Goal: Task Accomplishment & Management: Use online tool/utility

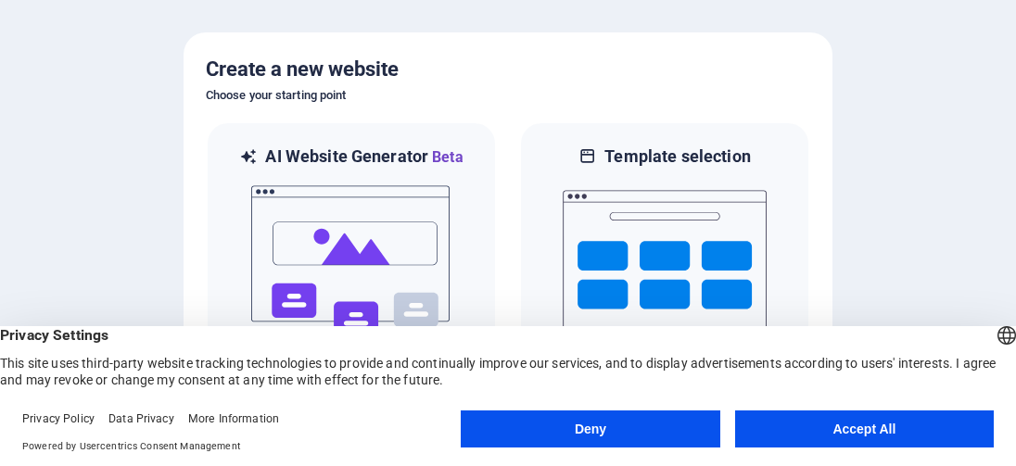
click at [836, 435] on button "Accept All" at bounding box center [864, 429] width 259 height 37
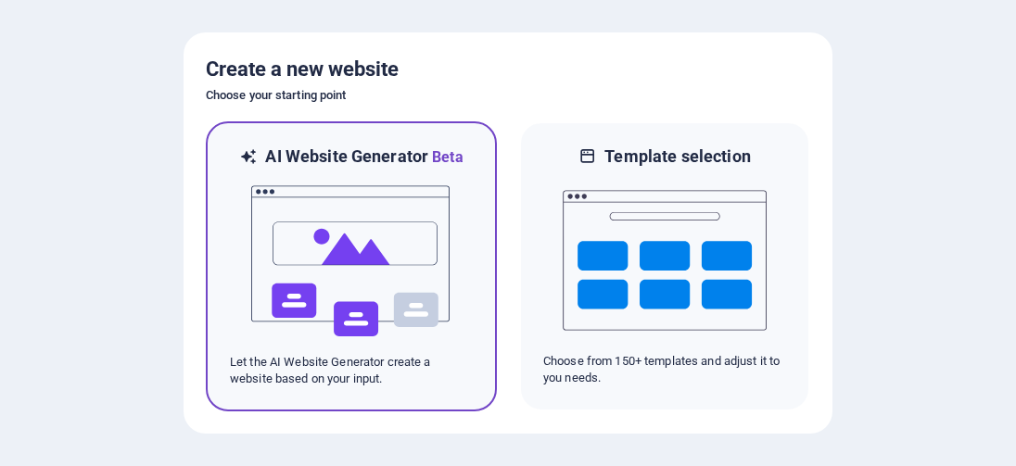
click at [345, 368] on p "Let the AI Website Generator create a website based on your input." at bounding box center [351, 370] width 243 height 33
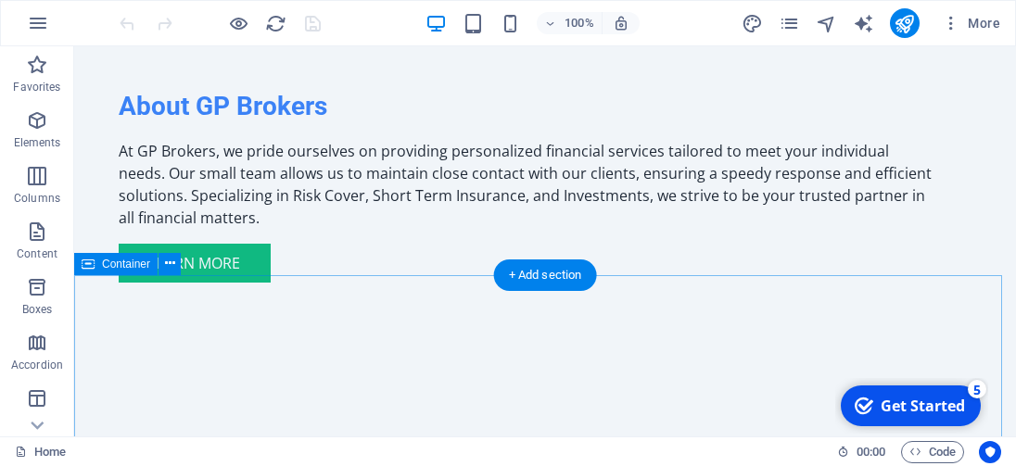
scroll to position [1484, 0]
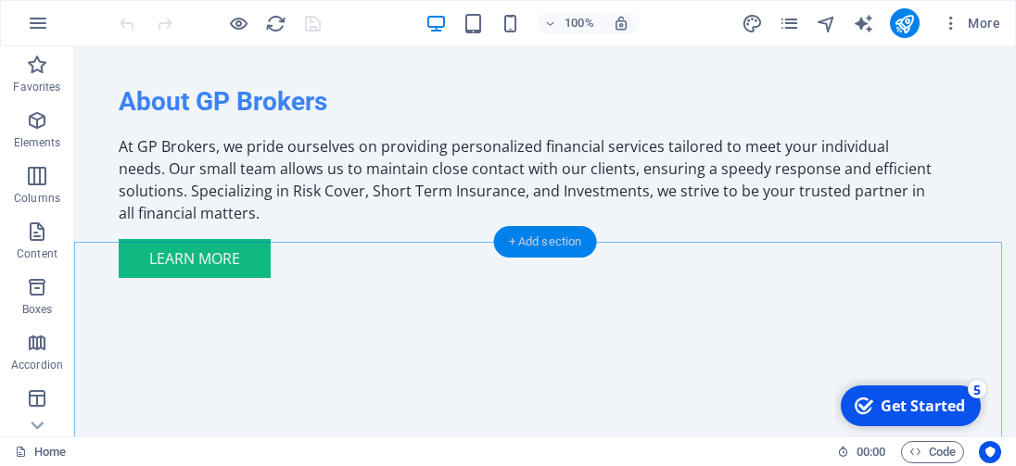
click at [542, 238] on div "+ Add section" at bounding box center [545, 242] width 103 height 32
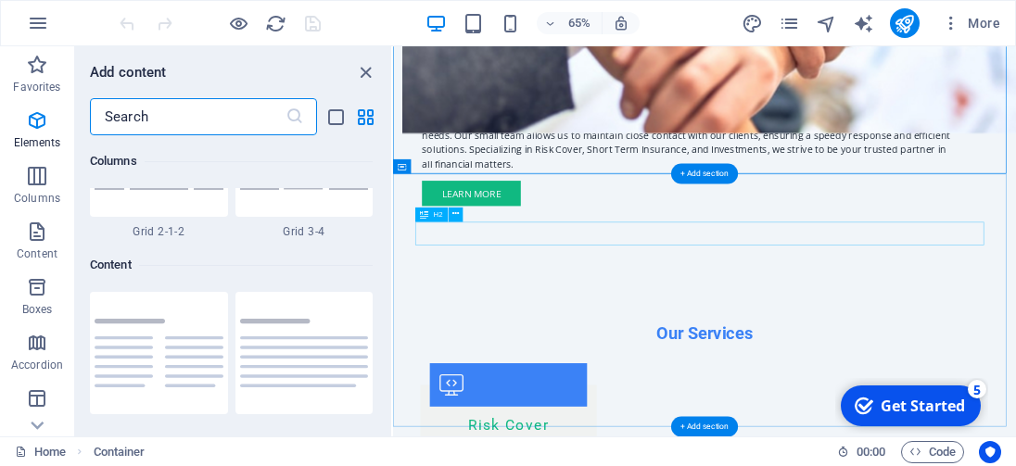
scroll to position [3245, 0]
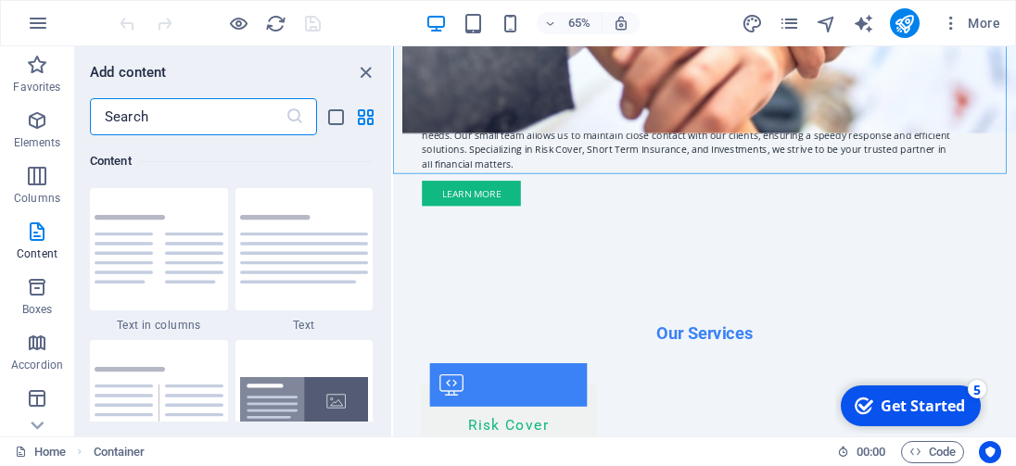
click at [203, 117] on input "text" at bounding box center [188, 116] width 196 height 37
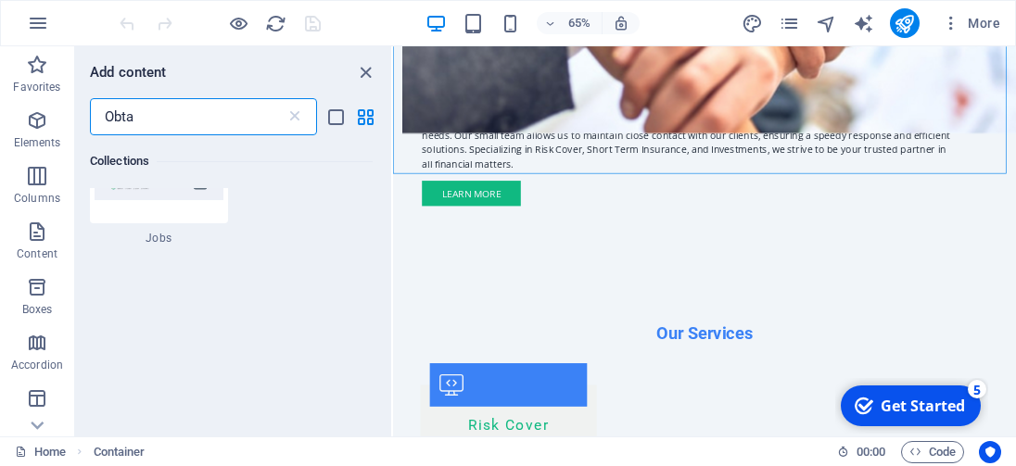
scroll to position [0, 0]
type input "Obtain a Free Quotation"
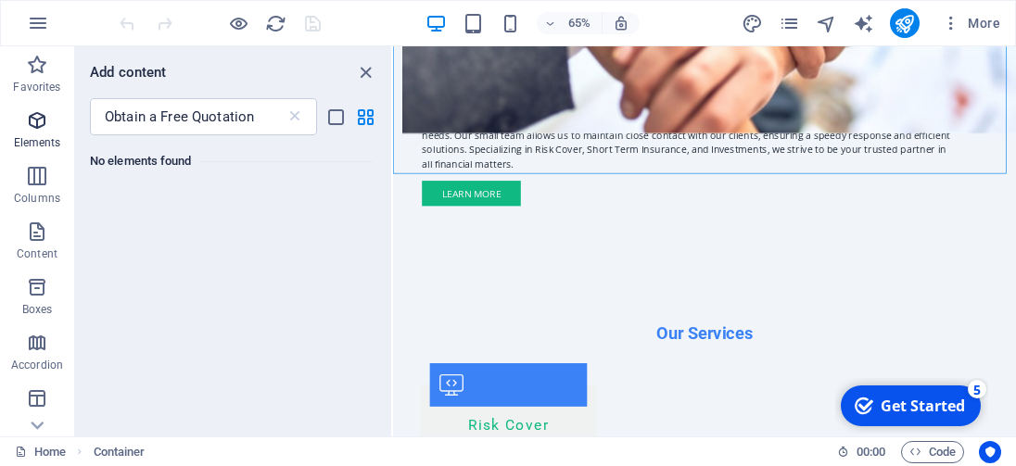
click at [39, 121] on icon "button" at bounding box center [37, 120] width 22 height 22
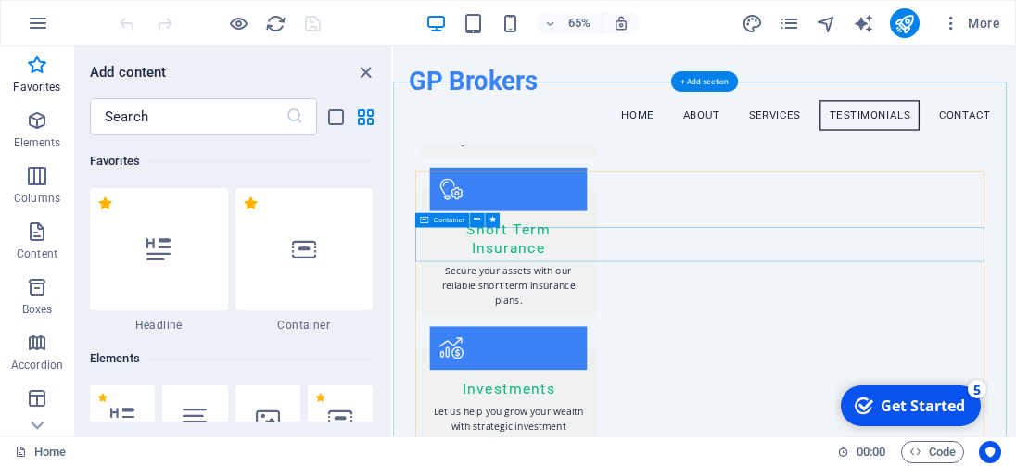
scroll to position [2013, 0]
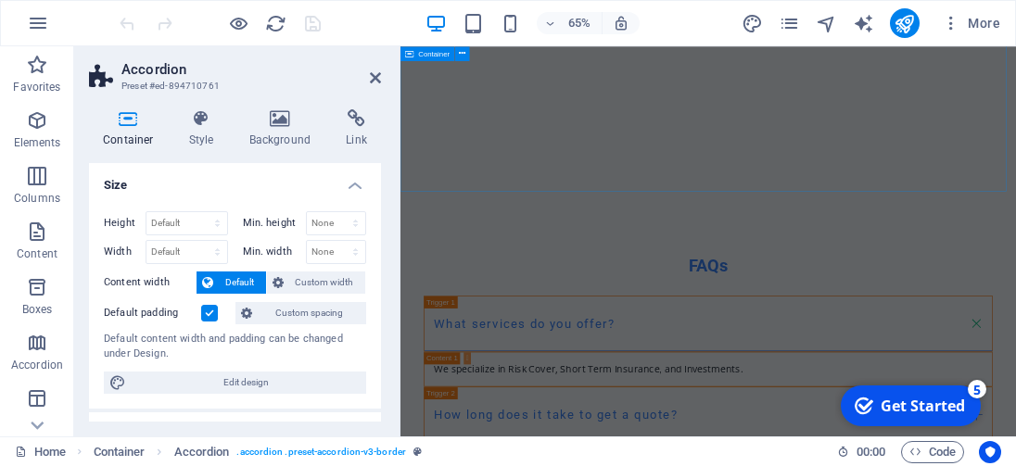
scroll to position [3703, 0]
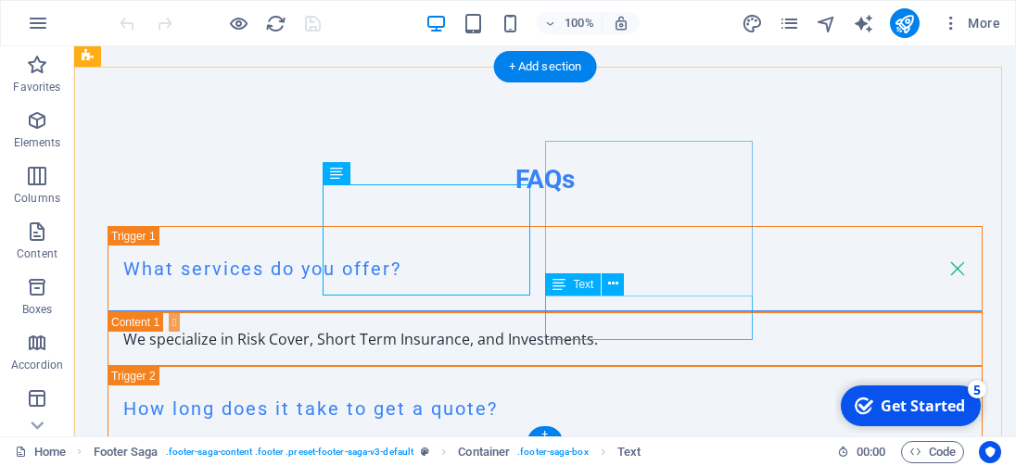
scroll to position [3735, 0]
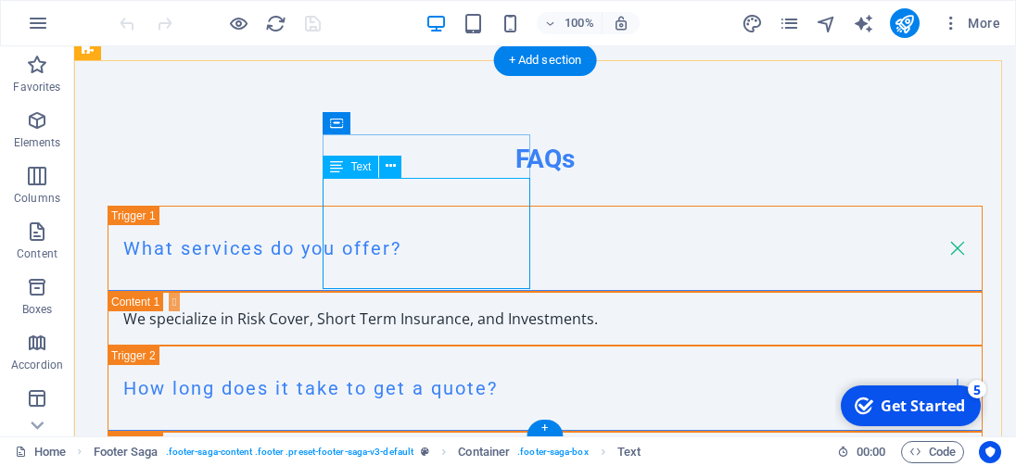
click at [362, 171] on span "Text" at bounding box center [361, 166] width 20 height 11
drag, startPoint x: 350, startPoint y: 197, endPoint x: 425, endPoint y: 244, distance: 88.8
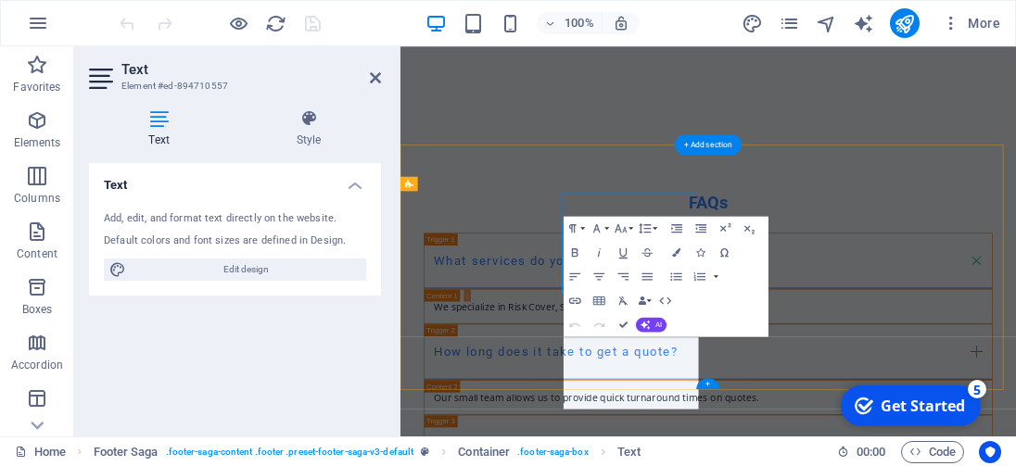
scroll to position [3703, 0]
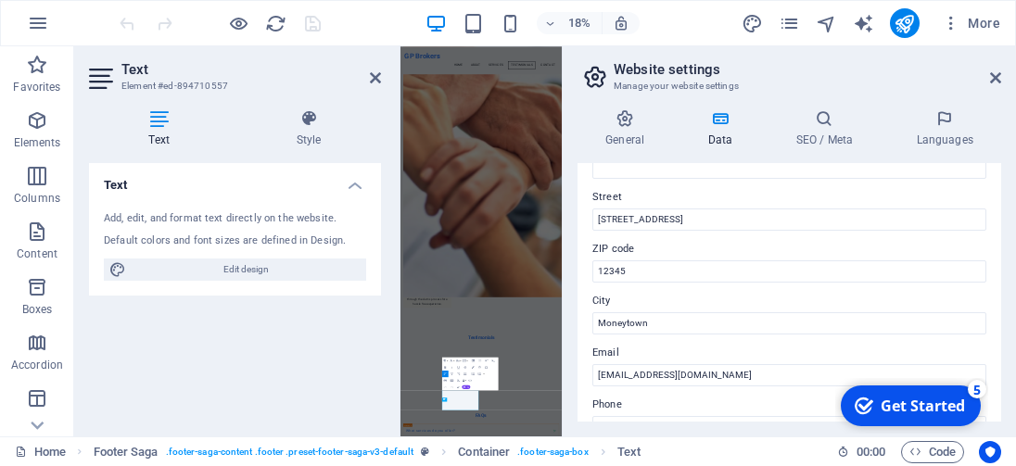
scroll to position [3358, 0]
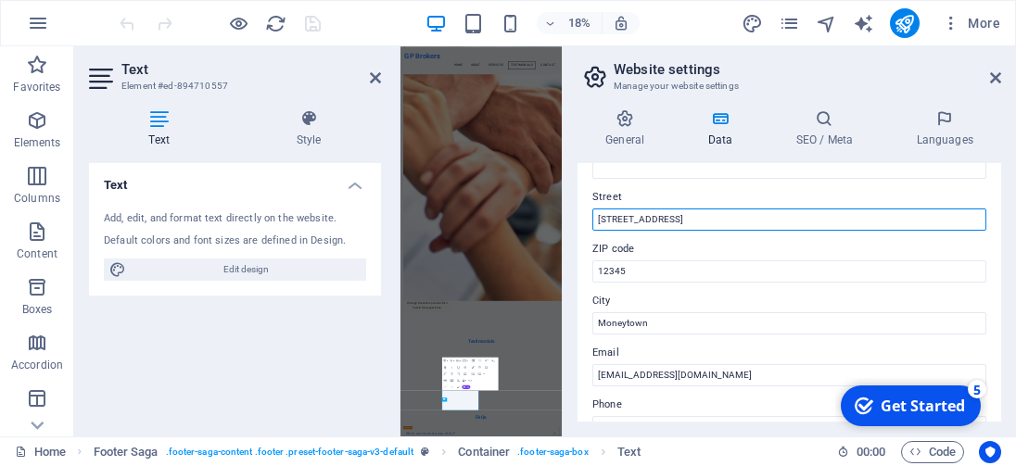
drag, startPoint x: 686, startPoint y: 223, endPoint x: 570, endPoint y: 206, distance: 117.3
click at [570, 206] on div "General Data SEO / Meta Languages Website name [DOMAIN_NAME] Logo Drag files he…" at bounding box center [789, 266] width 453 height 342
type input "Plot [STREET_ADDRESS]. [GEOGRAPHIC_DATA]"
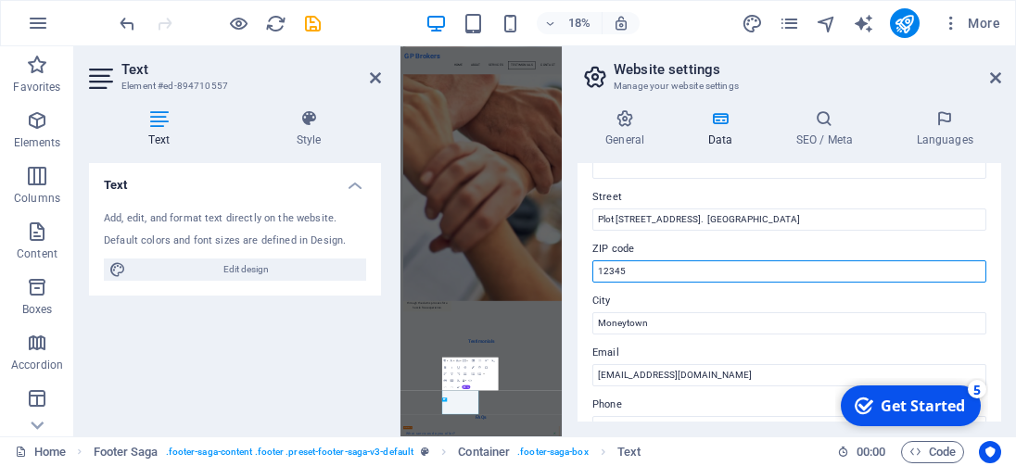
drag, startPoint x: 642, startPoint y: 279, endPoint x: 595, endPoint y: 270, distance: 47.3
click at [595, 270] on input "12345" at bounding box center [790, 272] width 394 height 22
type input "0390"
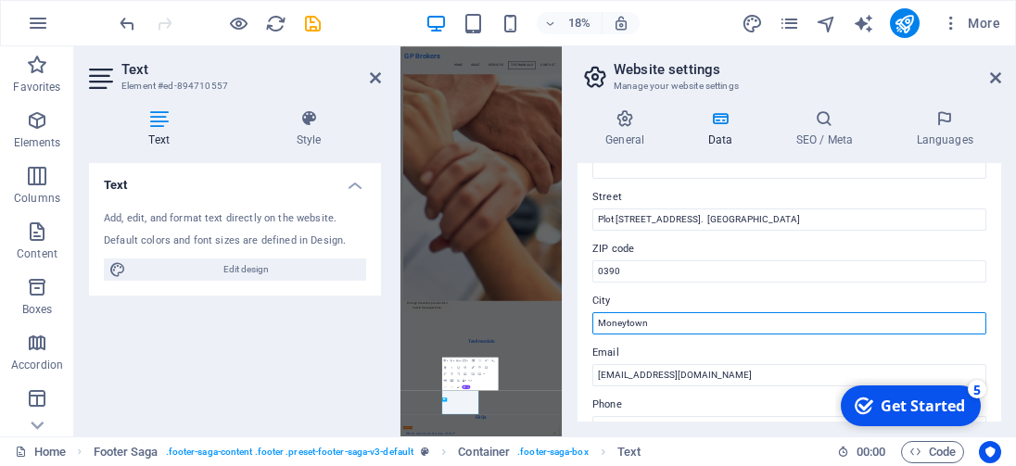
drag, startPoint x: 672, startPoint y: 324, endPoint x: 575, endPoint y: 326, distance: 97.4
click at [575, 326] on div "General Data SEO / Meta Languages Website name [DOMAIN_NAME] Logo Drag files he…" at bounding box center [789, 266] width 453 height 342
type input "[GEOGRAPHIC_DATA]"
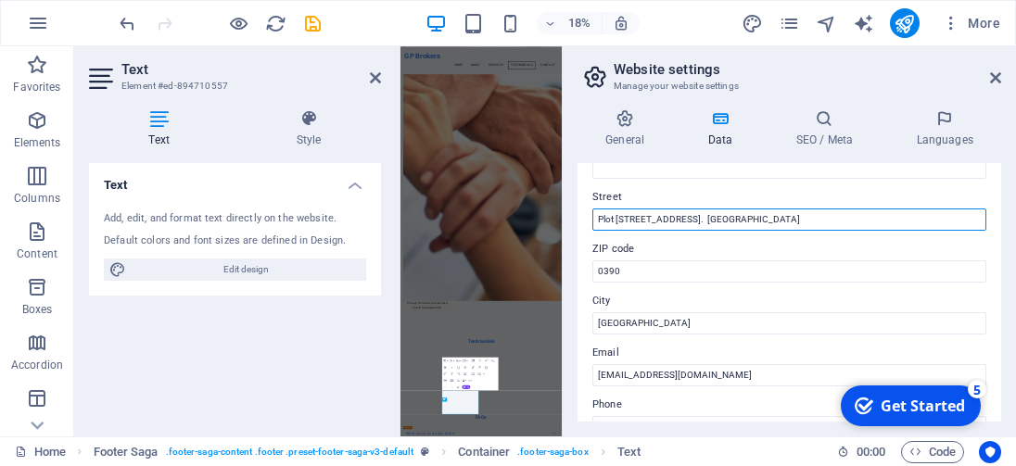
click at [820, 223] on input "Plot [STREET_ADDRESS]. [GEOGRAPHIC_DATA]" at bounding box center [790, 220] width 394 height 22
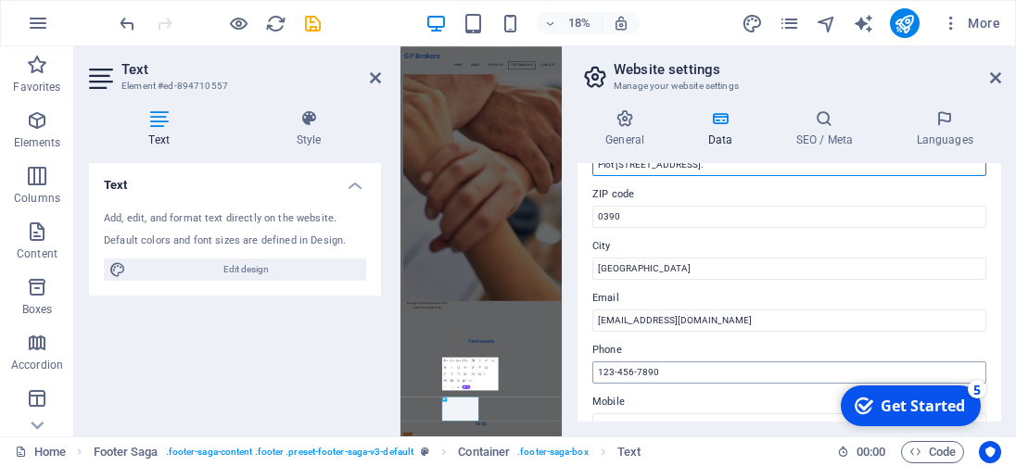
scroll to position [278, 0]
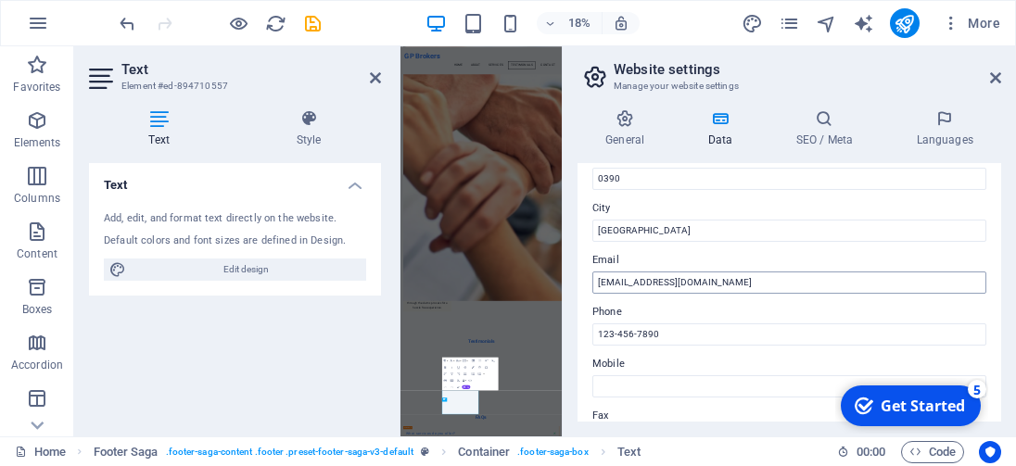
type input "Plot [STREET_ADDRESS]."
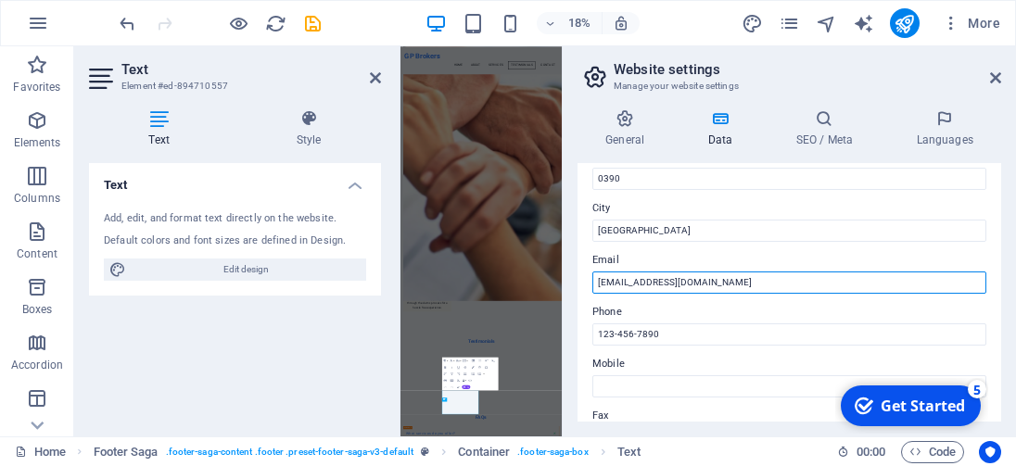
click at [615, 279] on input "[EMAIL_ADDRESS][DOMAIN_NAME]" at bounding box center [790, 283] width 394 height 22
click at [722, 281] on input "[EMAIL_ADDRESS][DOMAIN_NAME]" at bounding box center [790, 283] width 394 height 22
type input "[EMAIL_ADDRESS][DOMAIN_NAME]"
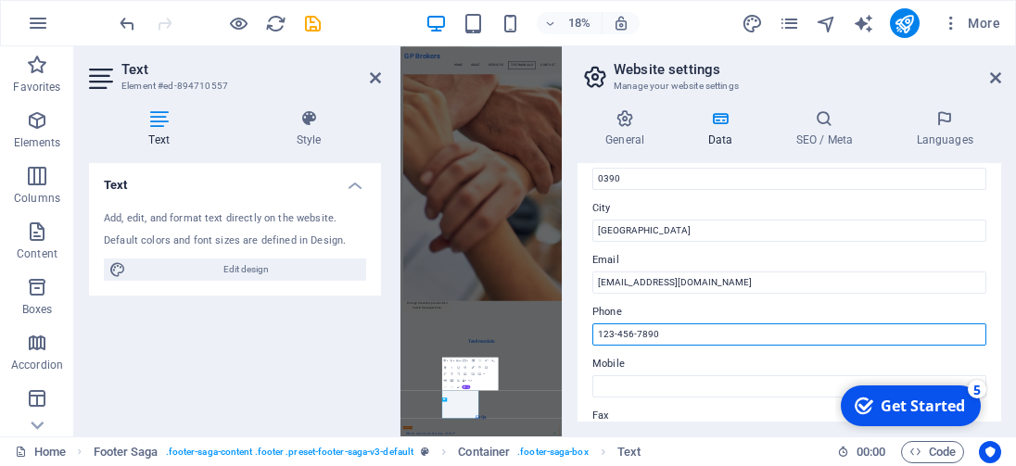
click at [665, 335] on input "123-456-7890" at bounding box center [790, 335] width 394 height 22
type input "1"
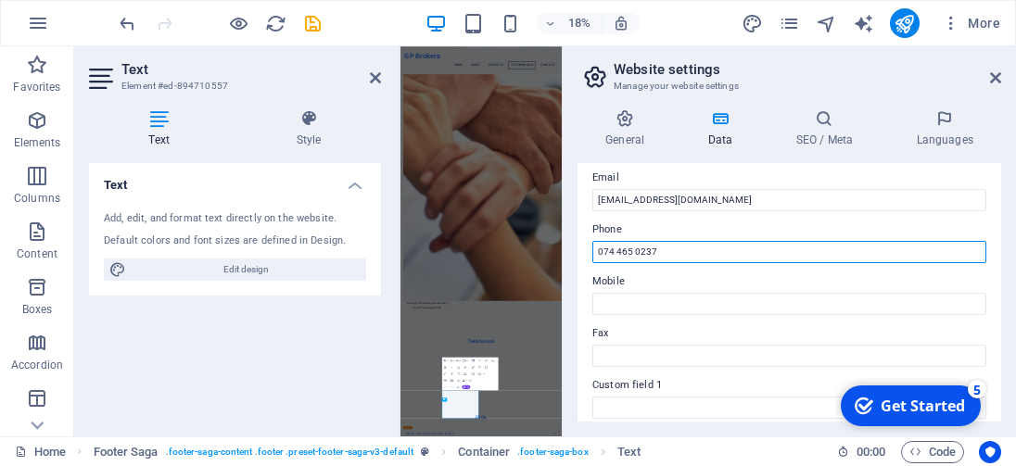
scroll to position [371, 0]
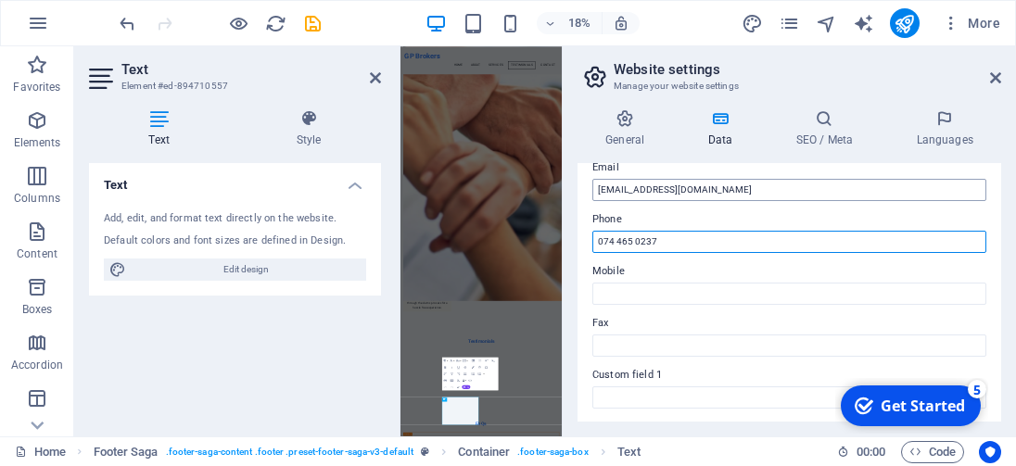
type input "074 465 0237"
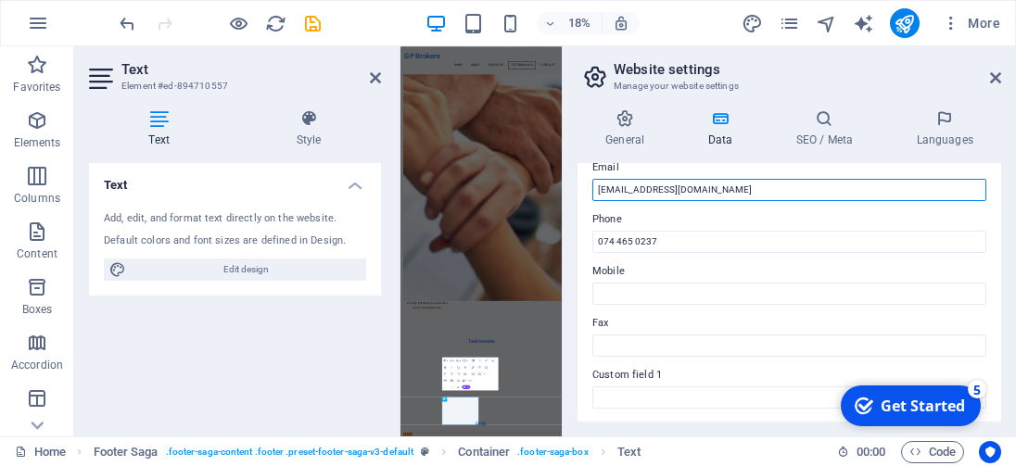
click at [625, 189] on input "[EMAIL_ADDRESS][DOMAIN_NAME]" at bounding box center [790, 190] width 394 height 22
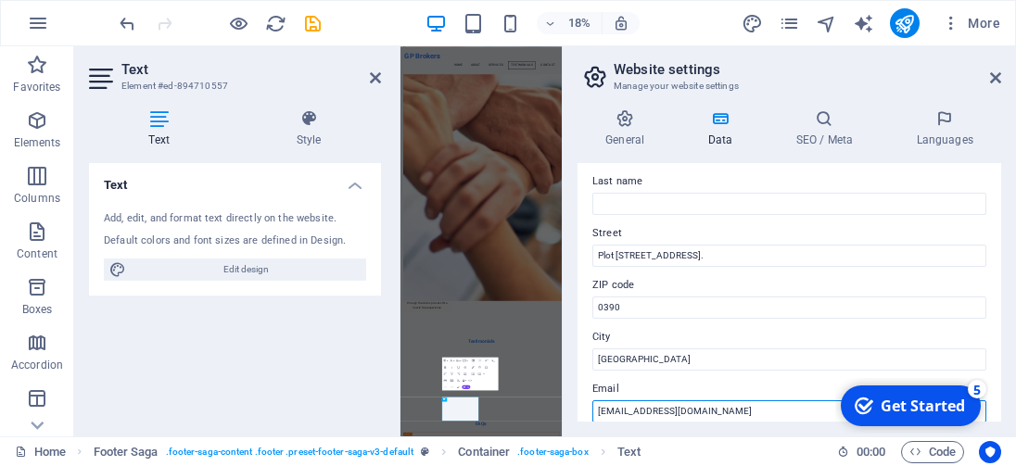
scroll to position [0, 0]
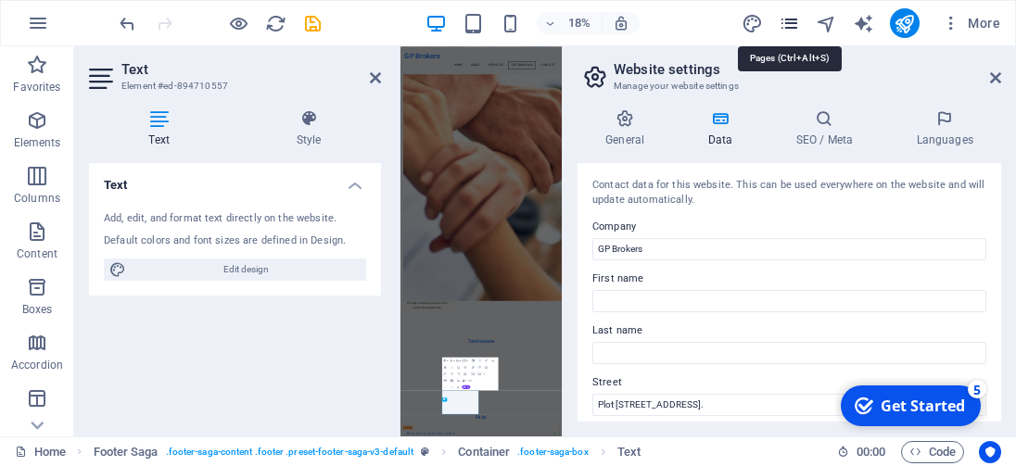
type input "[EMAIL_ADDRESS][DOMAIN_NAME]"
click at [791, 23] on icon "pages" at bounding box center [789, 23] width 21 height 21
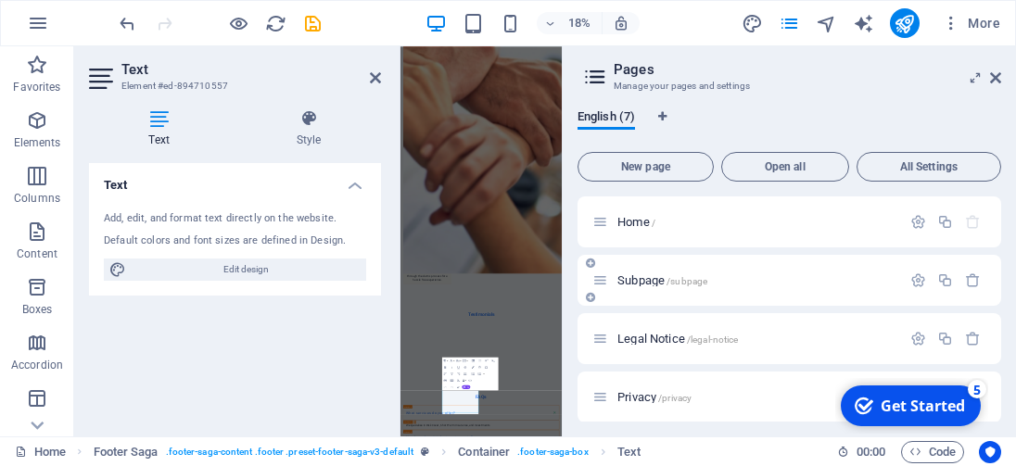
scroll to position [3501, 0]
click at [641, 223] on span "Home /" at bounding box center [637, 222] width 38 height 14
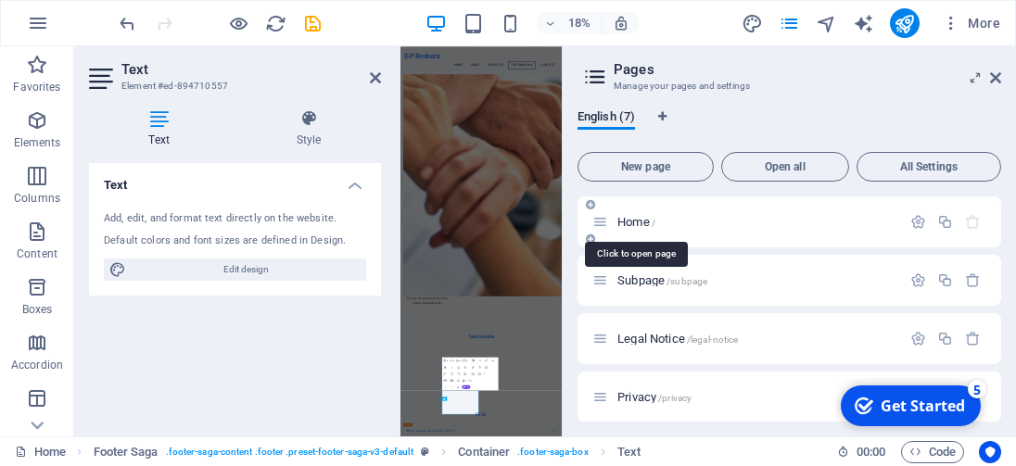
scroll to position [3358, 0]
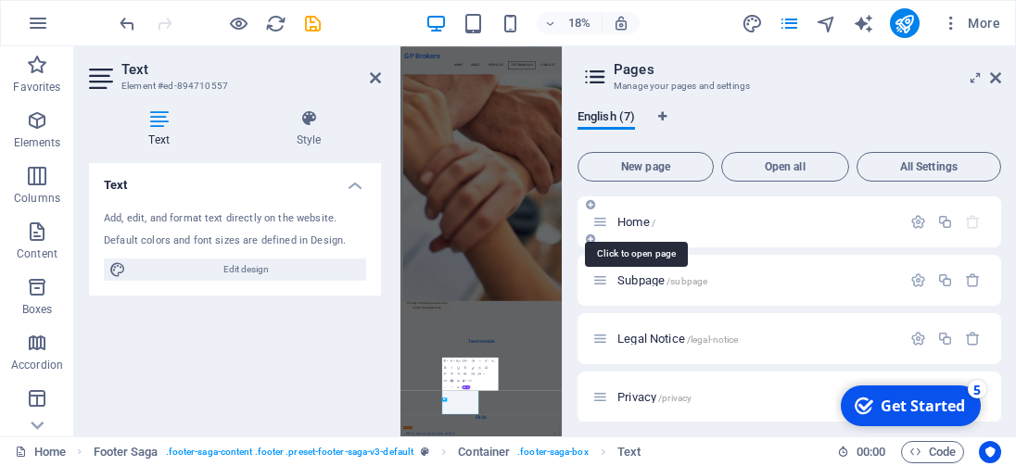
click at [641, 223] on span "Home /" at bounding box center [637, 222] width 38 height 14
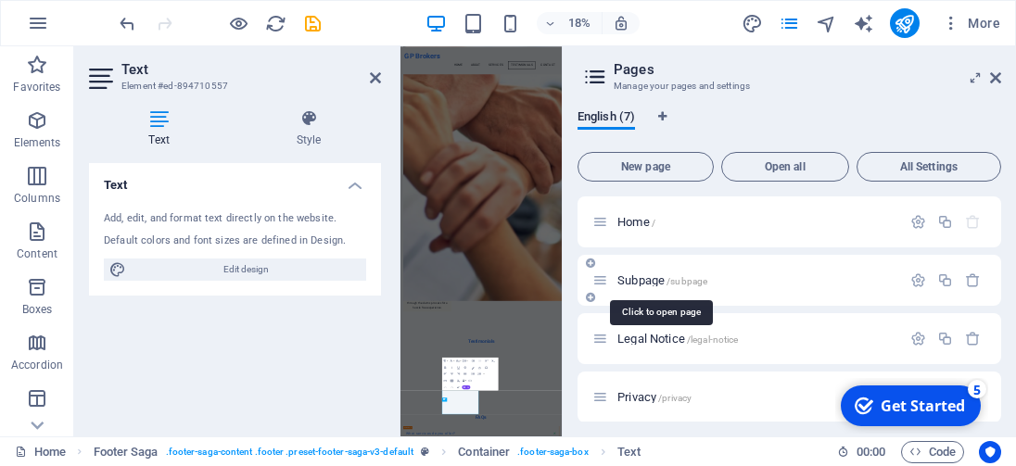
click at [664, 281] on span "Subpage /subpage" at bounding box center [663, 281] width 90 height 14
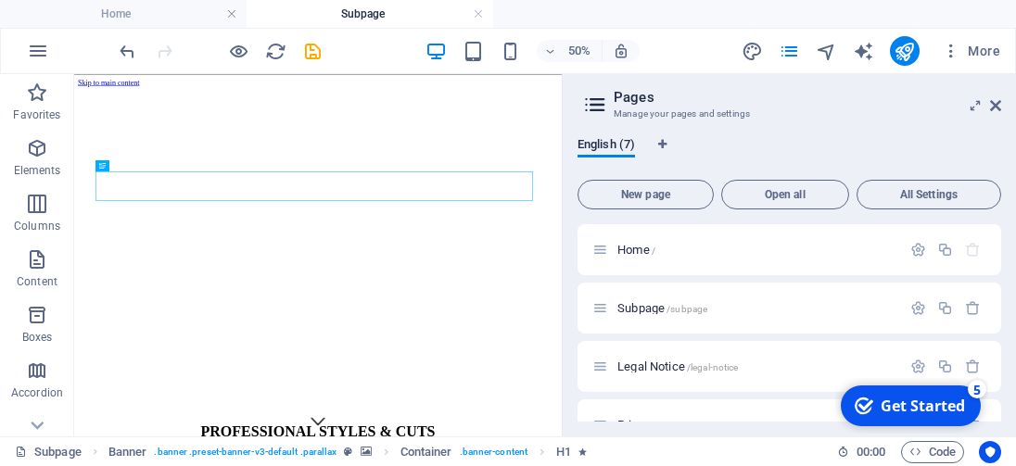
scroll to position [0, 0]
click at [967, 305] on icon "button" at bounding box center [973, 308] width 16 height 16
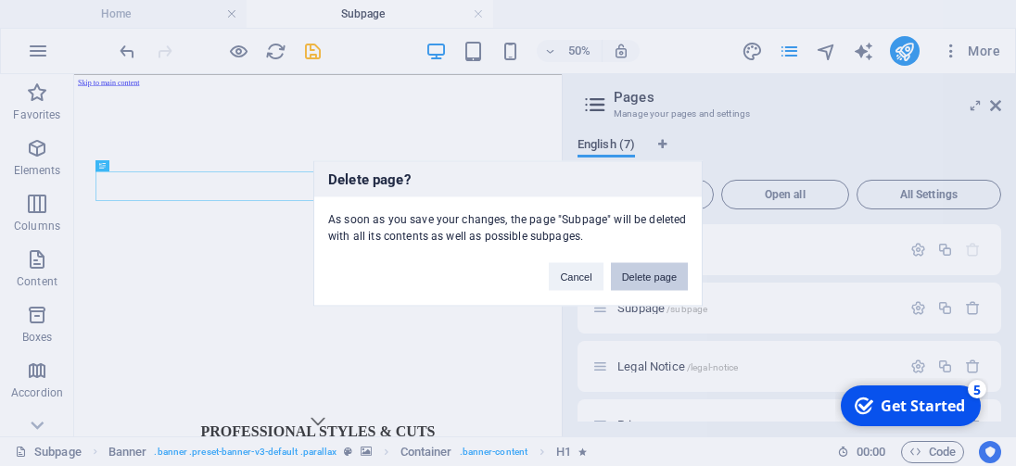
click at [644, 275] on button "Delete page" at bounding box center [649, 276] width 77 height 28
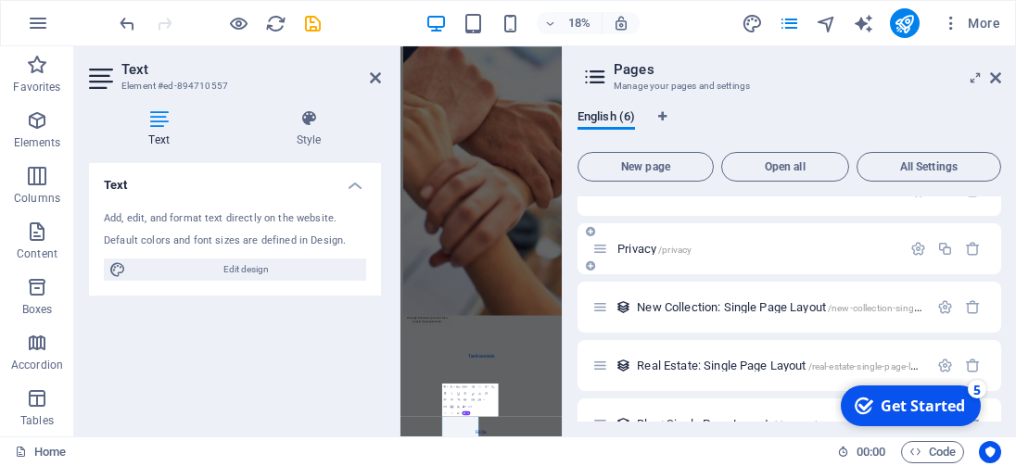
scroll to position [125, 0]
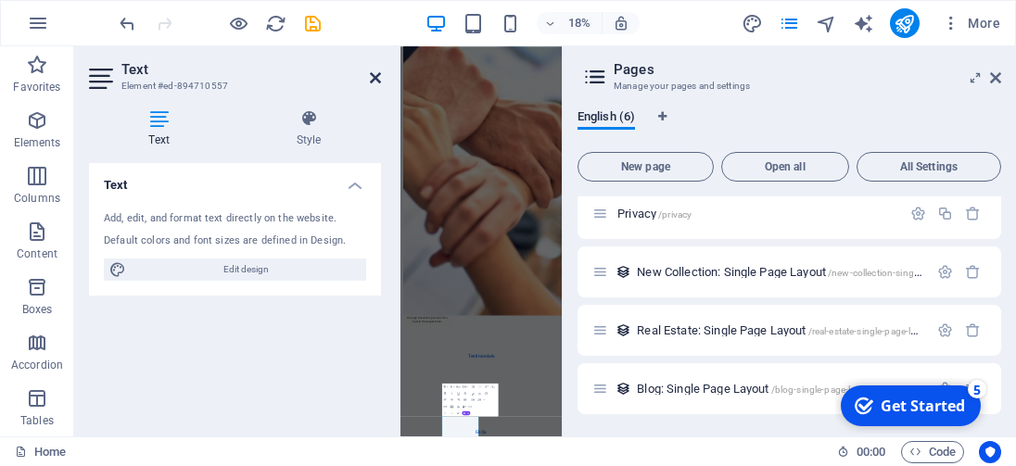
click at [375, 79] on icon at bounding box center [375, 77] width 11 height 15
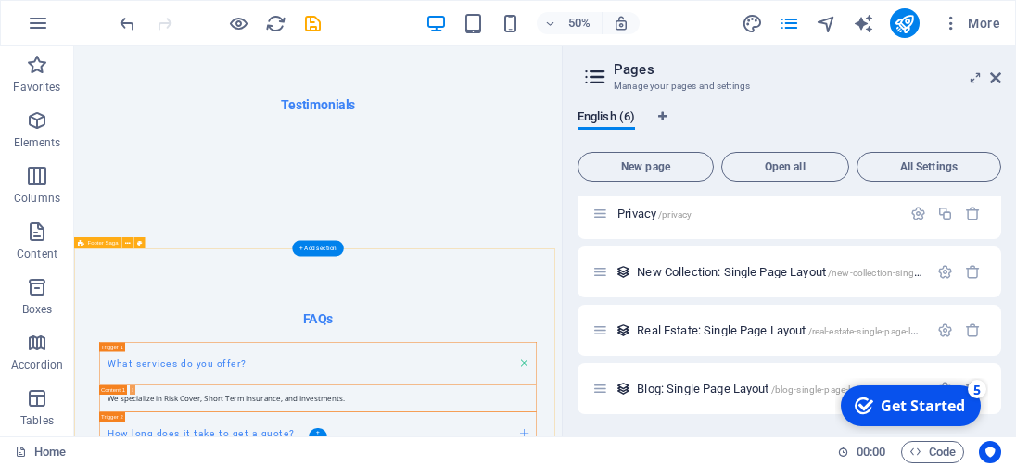
scroll to position [3676, 0]
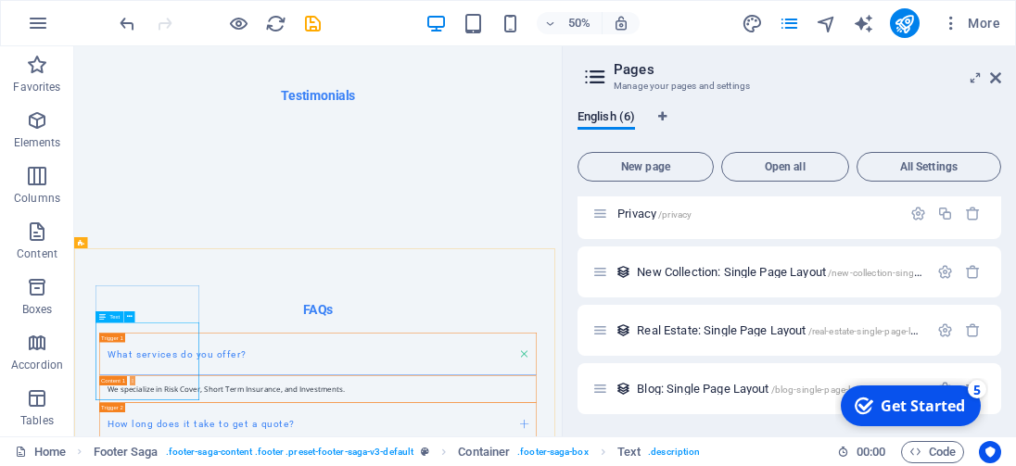
click at [105, 314] on icon at bounding box center [102, 316] width 6 height 11
click at [108, 314] on div "H2 Container Banner Container Container Menu Bar Menu Button Spacer H3 Containe…" at bounding box center [318, 241] width 488 height 390
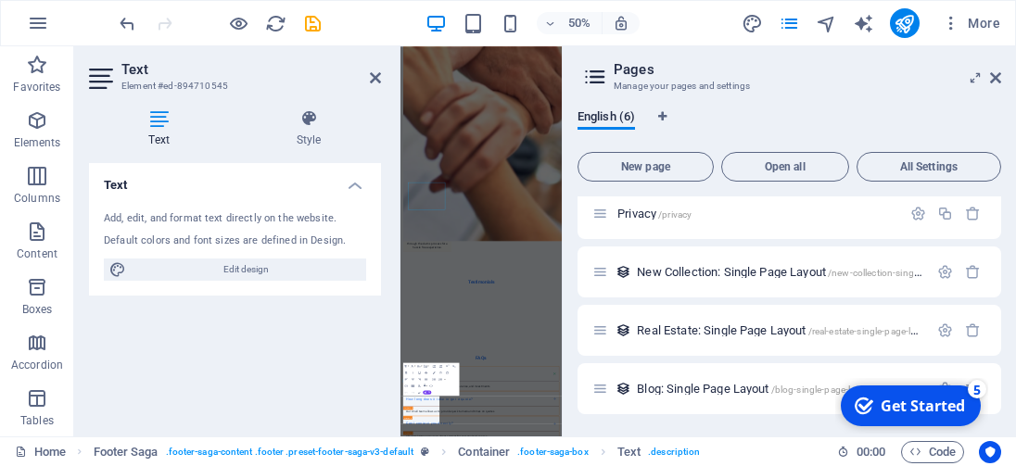
scroll to position [3465, 0]
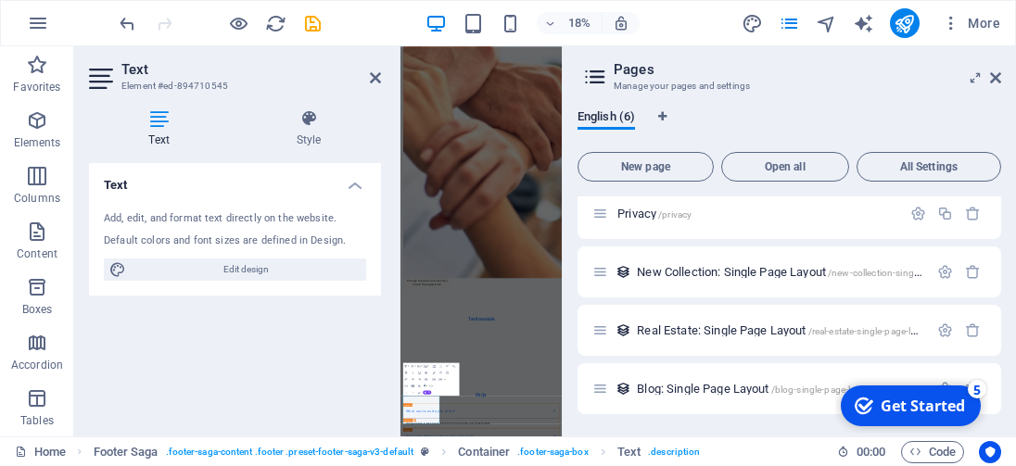
click at [152, 122] on icon at bounding box center [159, 118] width 140 height 19
click at [272, 223] on div "Add, edit, and format text directly on the website." at bounding box center [235, 219] width 262 height 16
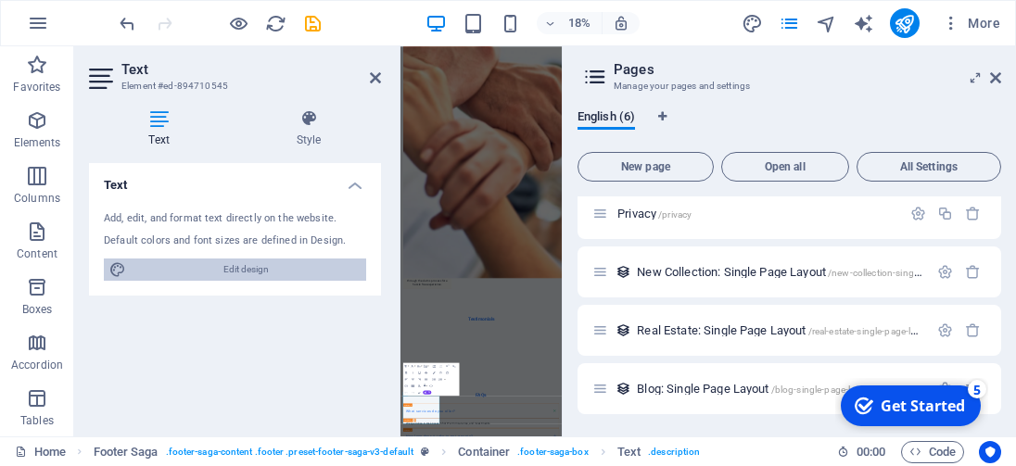
click at [242, 268] on span "Edit design" at bounding box center [246, 270] width 229 height 22
select select "px"
select select "200"
select select "px"
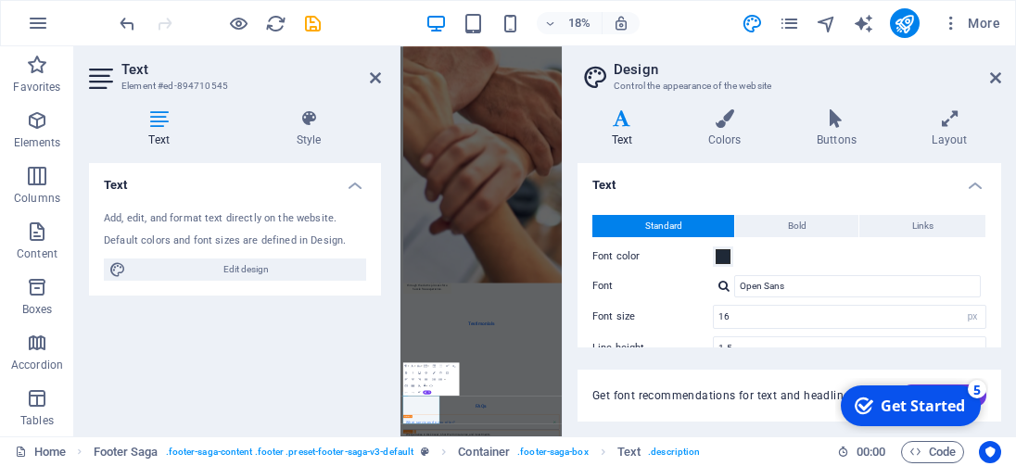
scroll to position [185, 0]
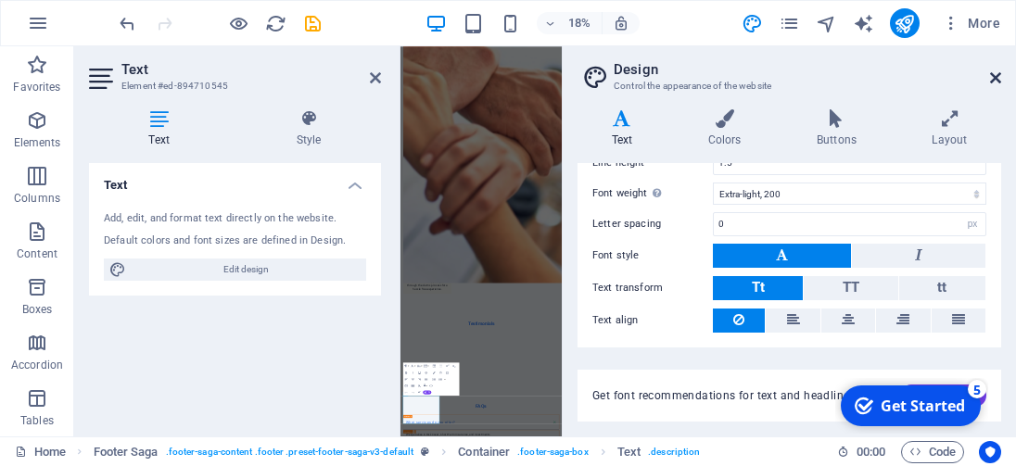
click at [993, 73] on icon at bounding box center [995, 77] width 11 height 15
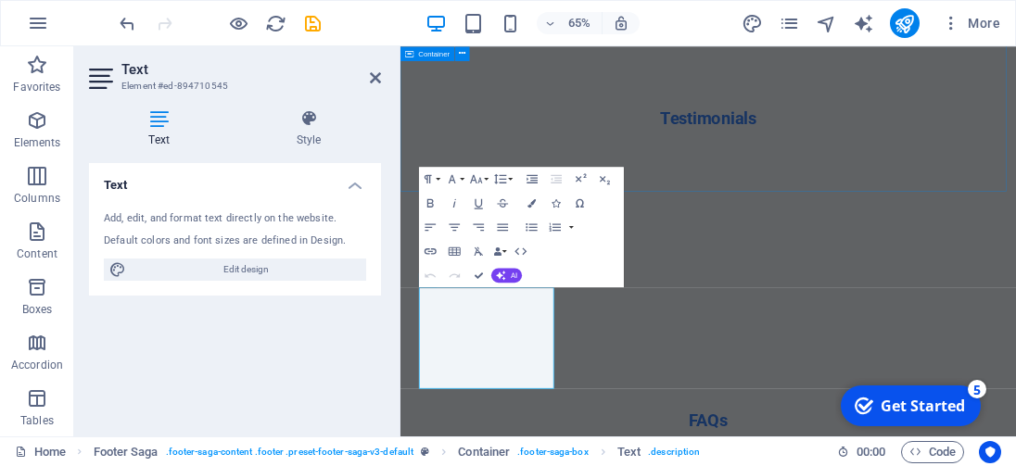
scroll to position [3739, 0]
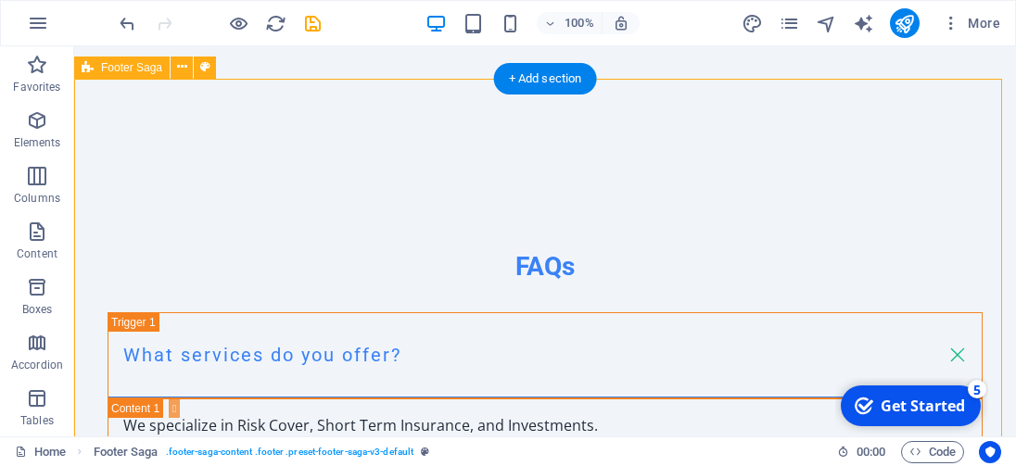
scroll to position [3771, 0]
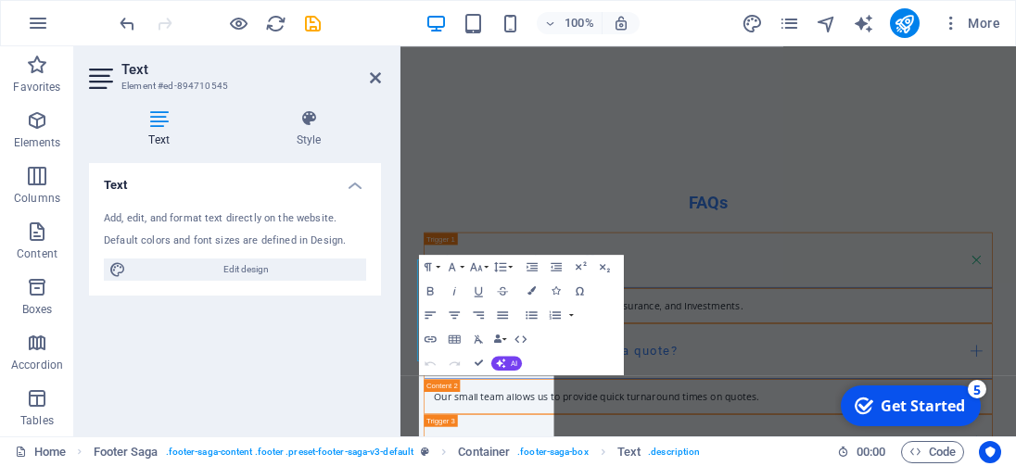
scroll to position [3739, 0]
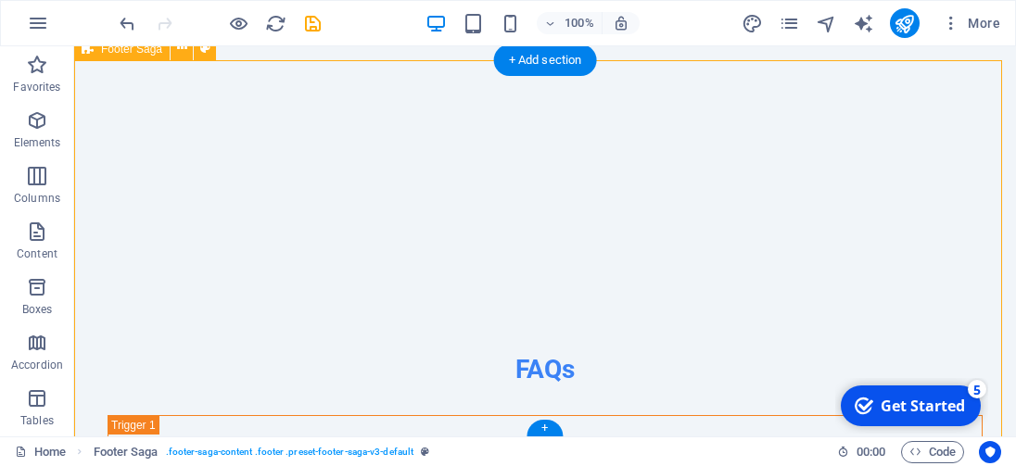
scroll to position [3771, 0]
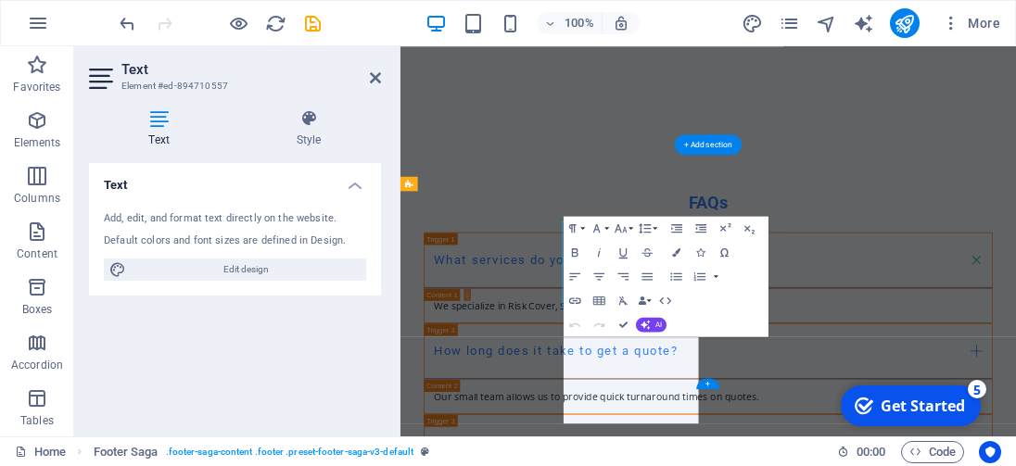
scroll to position [3739, 0]
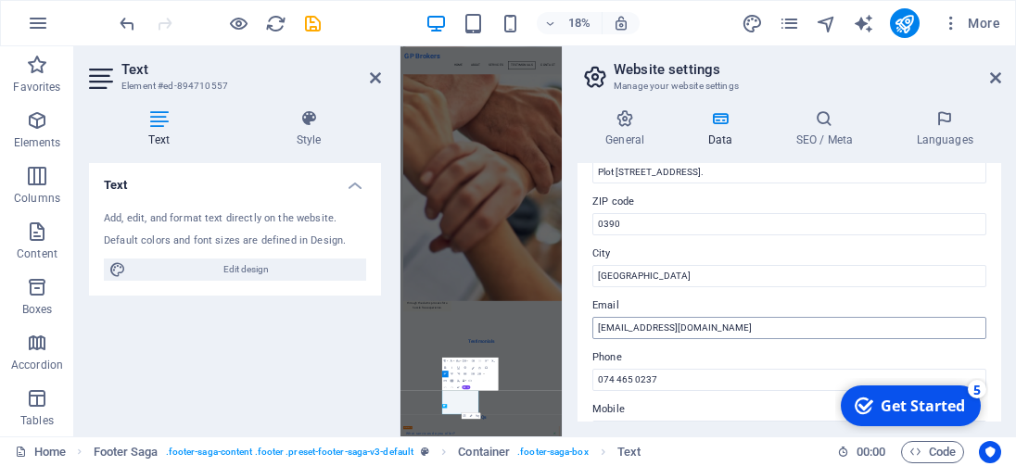
scroll to position [185, 0]
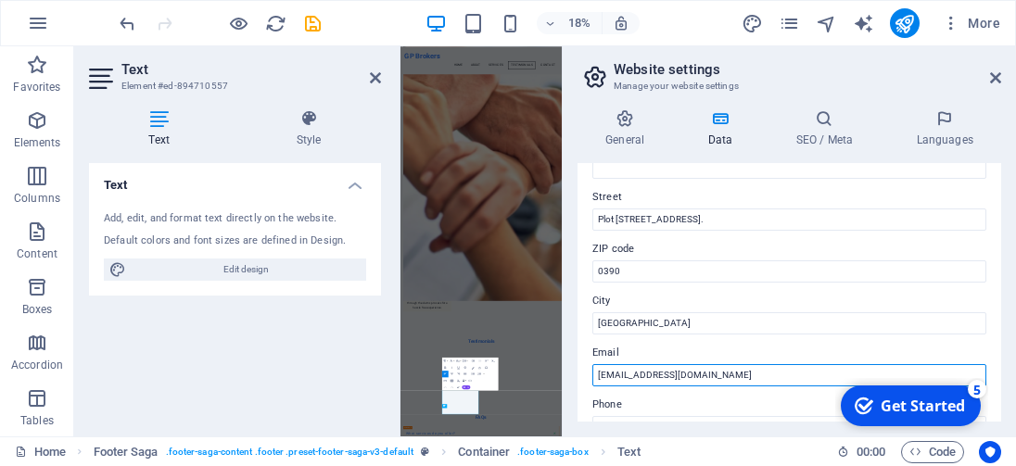
click at [607, 371] on input "[EMAIL_ADDRESS][DOMAIN_NAME]" at bounding box center [790, 375] width 394 height 22
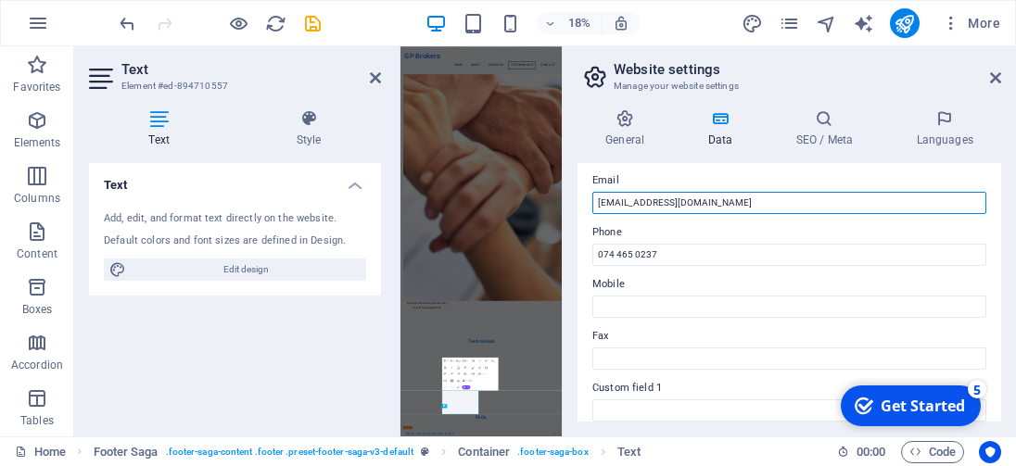
scroll to position [371, 0]
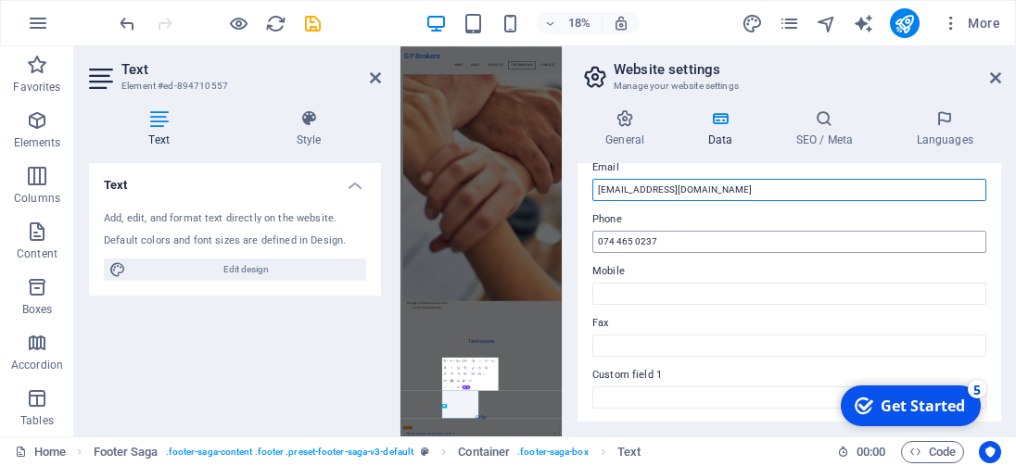
type input "[EMAIL_ADDRESS][DOMAIN_NAME]"
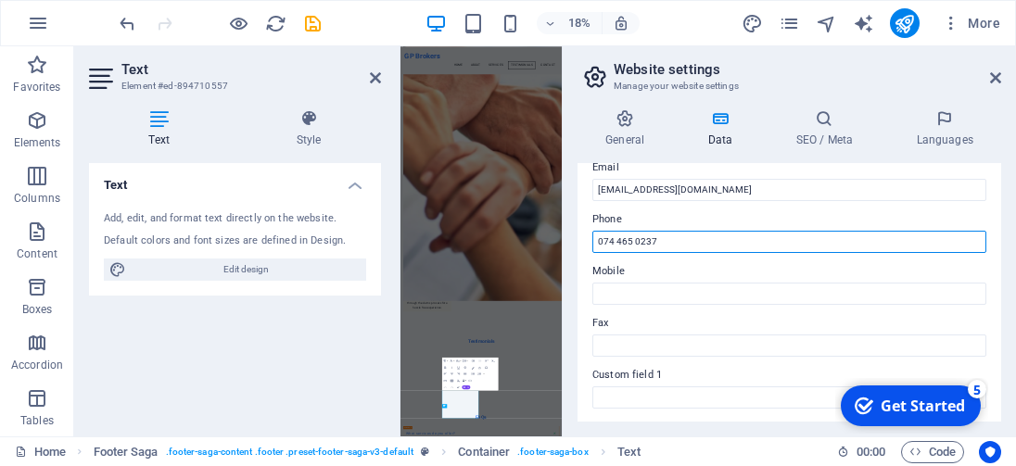
click at [666, 239] on input "074 465 0237" at bounding box center [790, 242] width 394 height 22
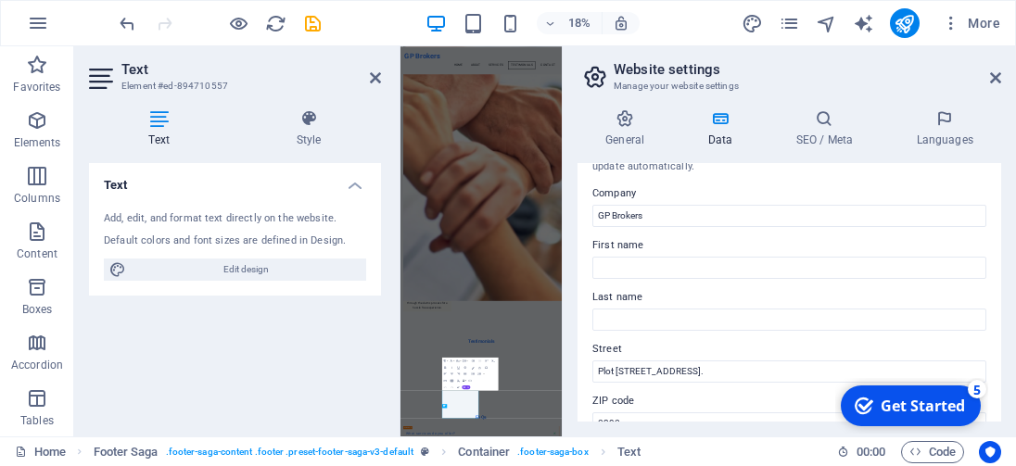
scroll to position [0, 0]
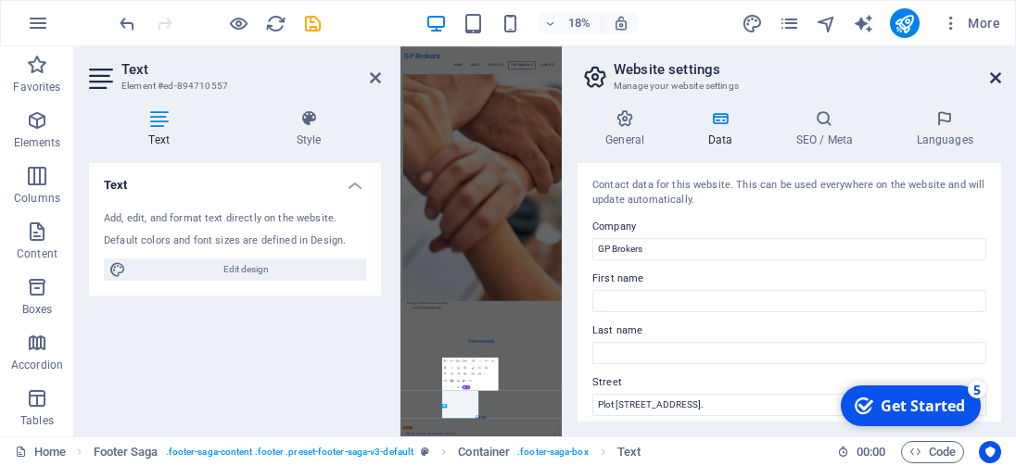
click at [996, 79] on icon at bounding box center [995, 77] width 11 height 15
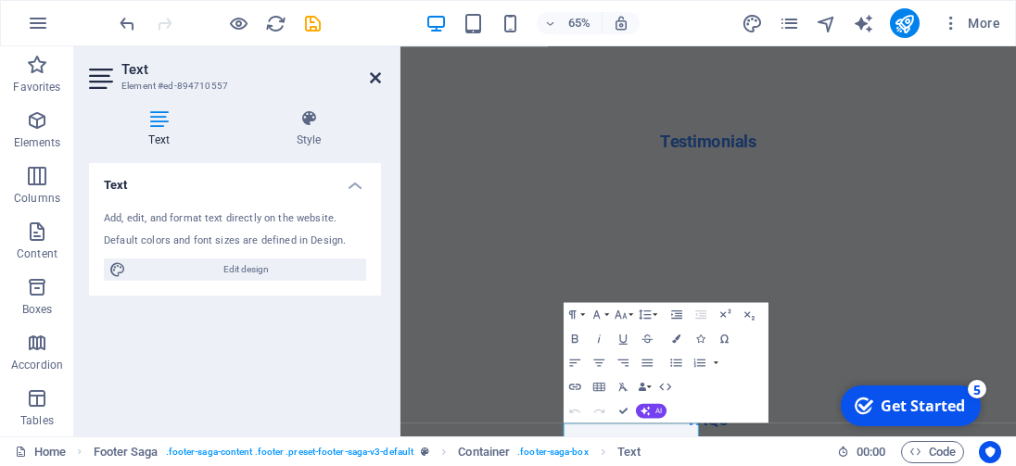
click at [380, 75] on icon at bounding box center [375, 77] width 11 height 15
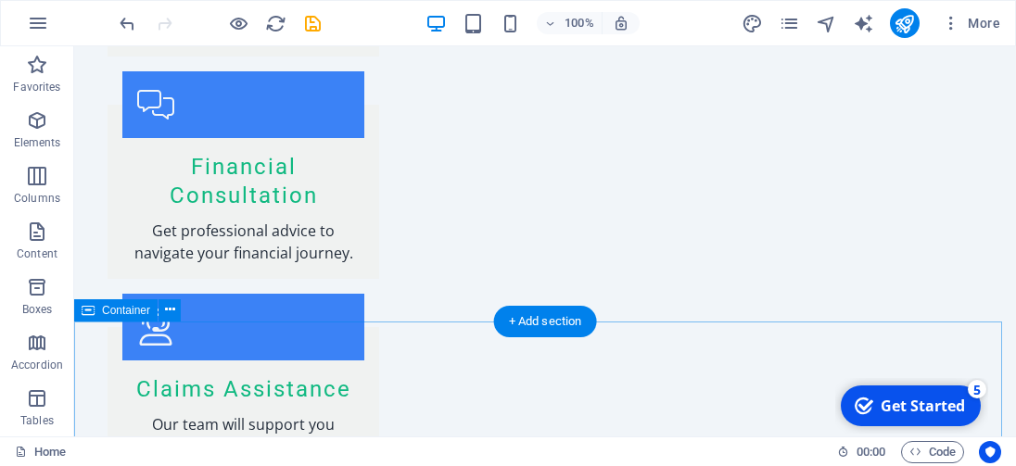
scroll to position [2900, 0]
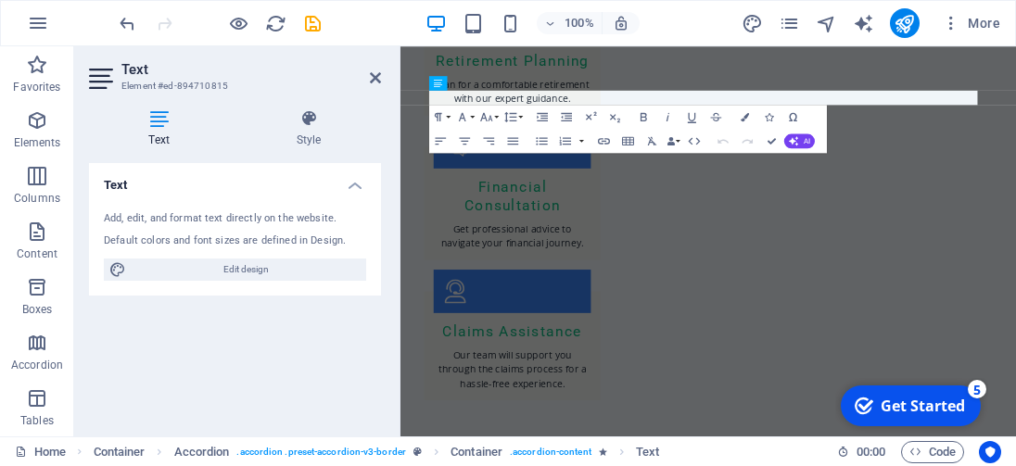
scroll to position [3079, 0]
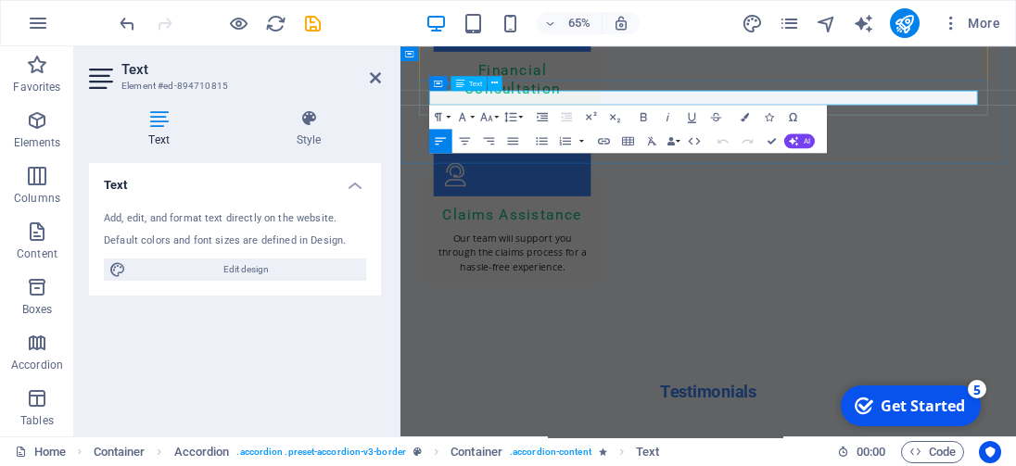
drag, startPoint x: 698, startPoint y: 124, endPoint x: 743, endPoint y: 117, distance: 45.1
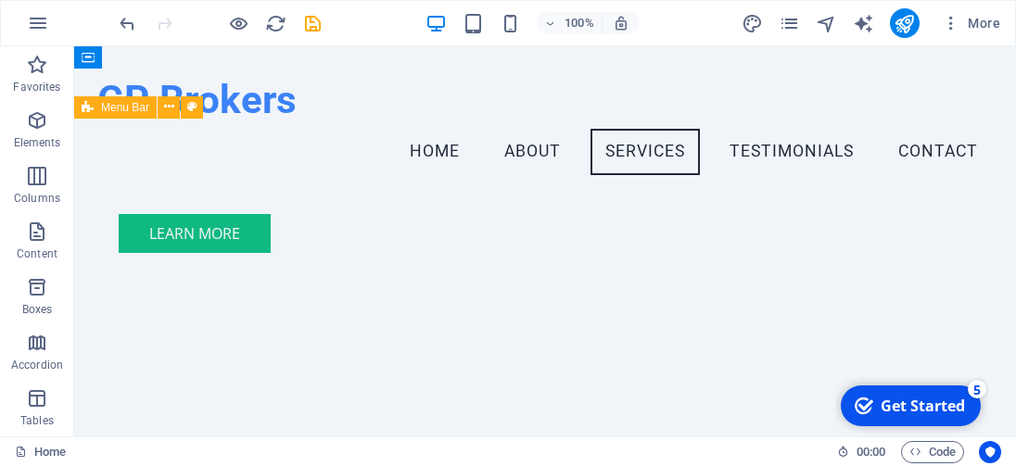
scroll to position [1350, 0]
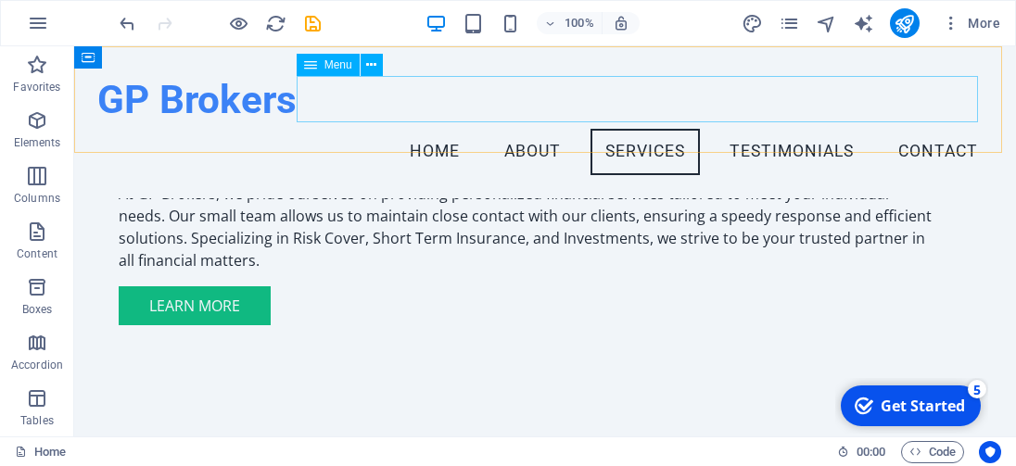
click at [441, 129] on nav "Home About Services Testimonials Contact" at bounding box center [544, 152] width 895 height 46
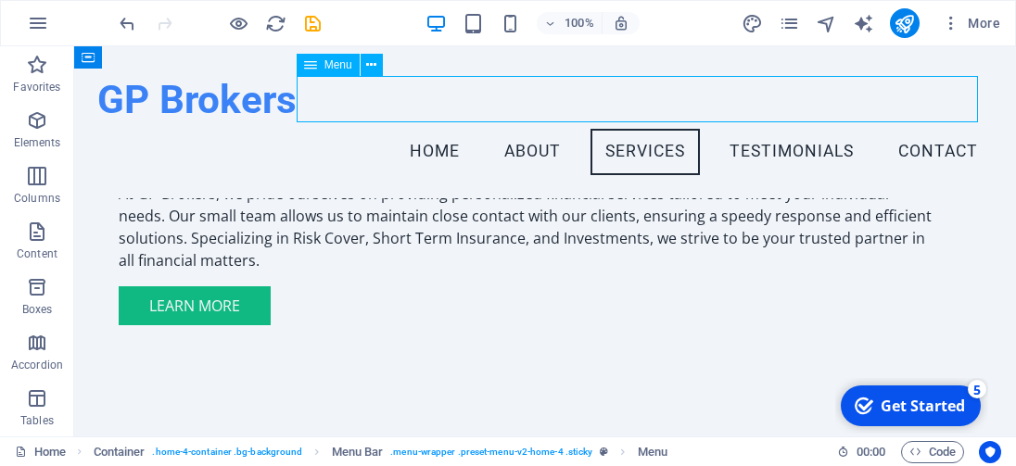
click at [420, 129] on nav "Home About Services Testimonials Contact" at bounding box center [544, 152] width 895 height 46
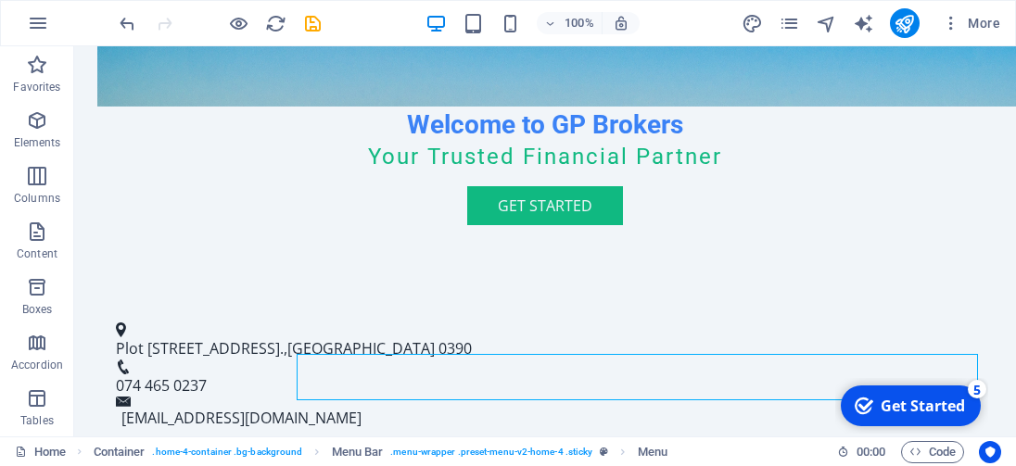
scroll to position [516, 0]
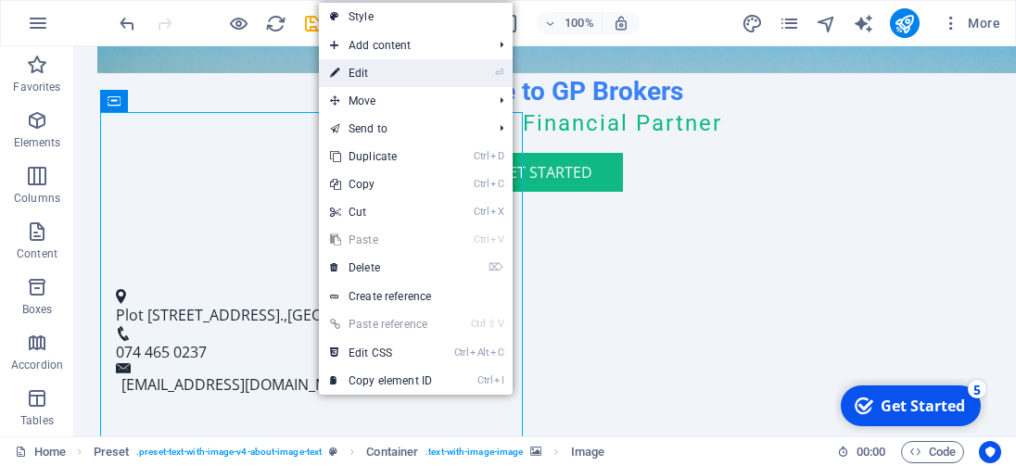
click at [364, 71] on link "⏎ Edit" at bounding box center [381, 73] width 124 height 28
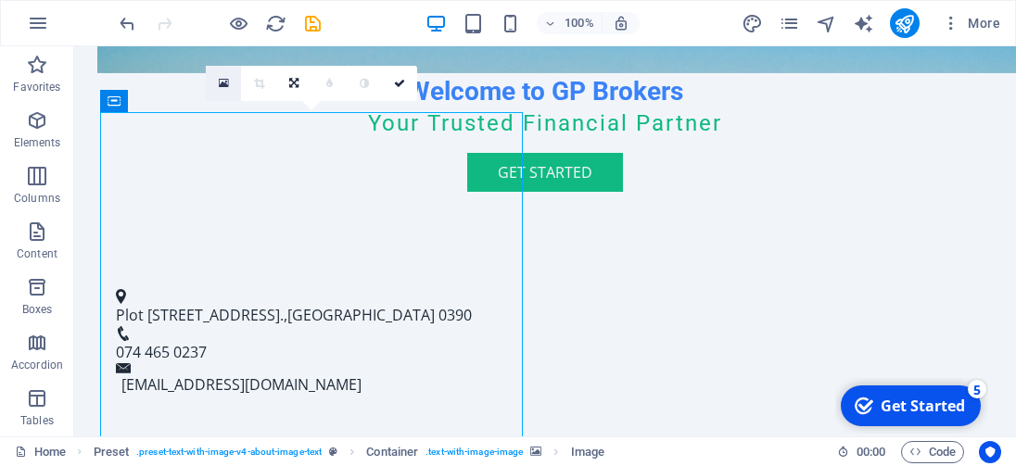
click at [224, 83] on icon at bounding box center [224, 83] width 10 height 13
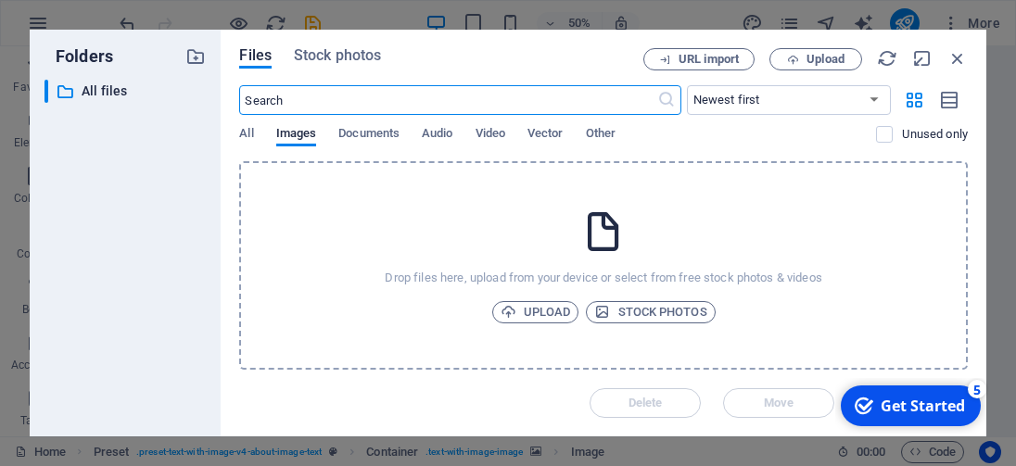
scroll to position [848, 0]
click at [545, 308] on span "Upload" at bounding box center [536, 312] width 70 height 22
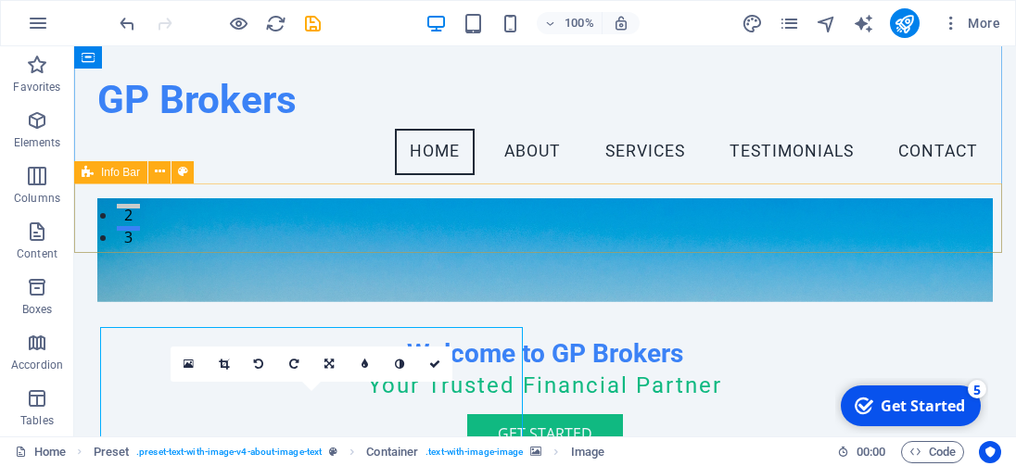
scroll to position [172, 0]
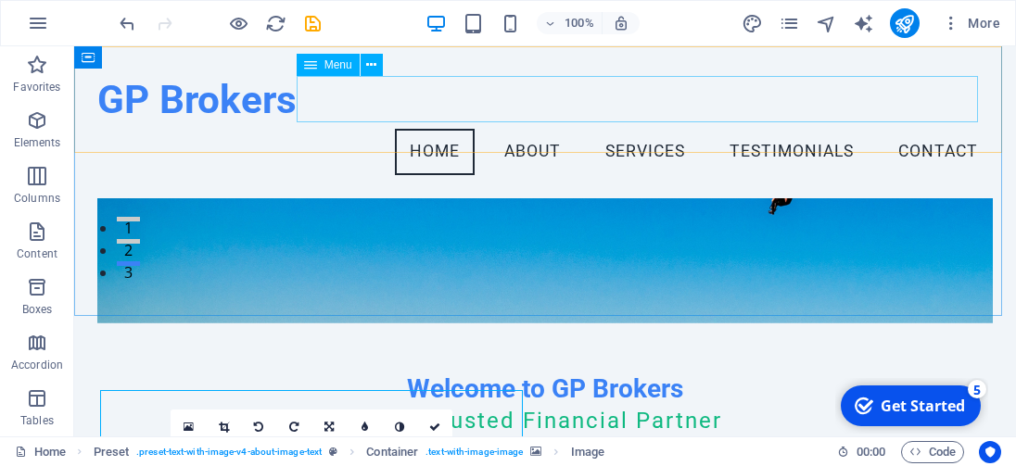
click at [519, 129] on nav "Home About Services Testimonials Contact" at bounding box center [544, 152] width 895 height 46
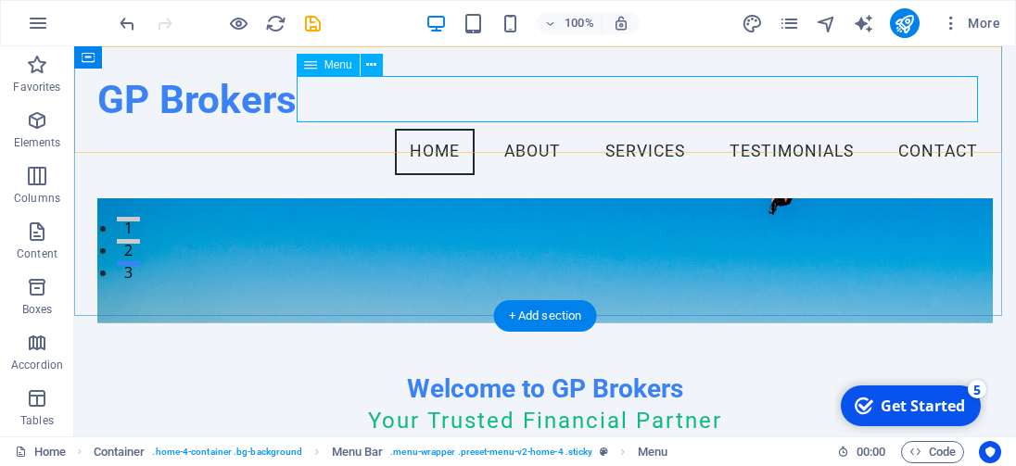
click at [530, 129] on nav "Home About Services Testimonials Contact" at bounding box center [544, 152] width 895 height 46
click at [532, 129] on nav "Home About Services Testimonials Contact" at bounding box center [544, 152] width 895 height 46
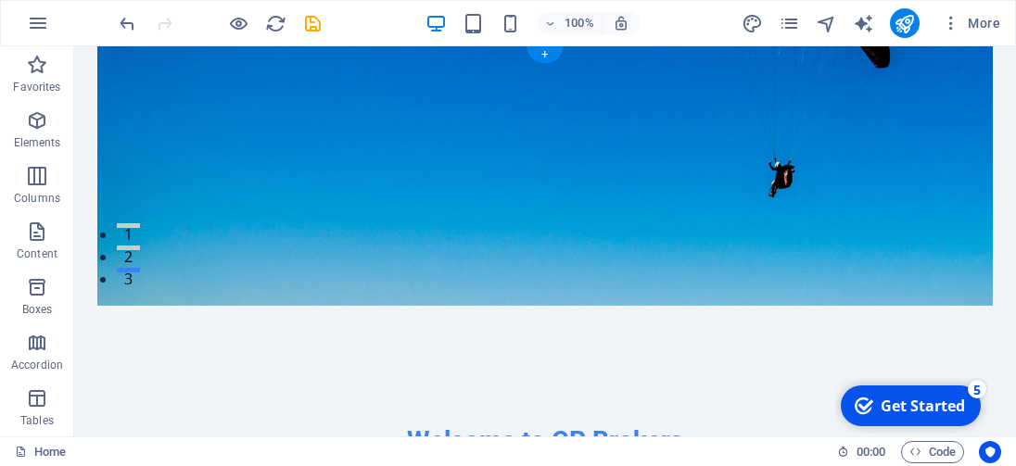
scroll to position [0, 0]
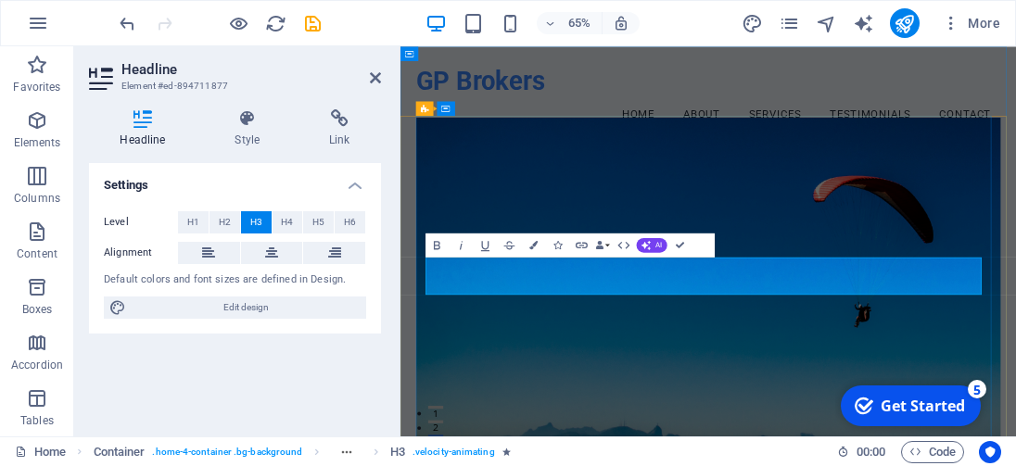
click at [1015, 466] on figure at bounding box center [875, 429] width 900 height 547
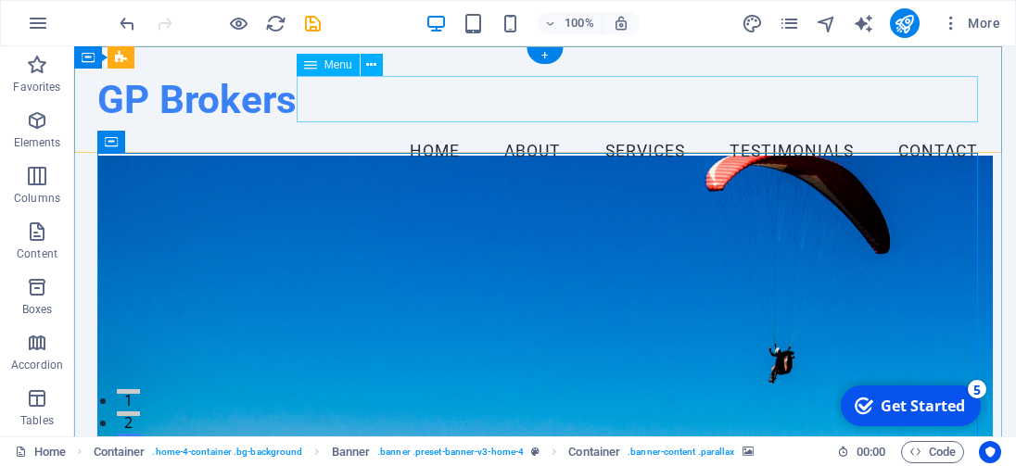
click at [635, 129] on nav "Home About Services Testimonials Contact" at bounding box center [544, 152] width 895 height 46
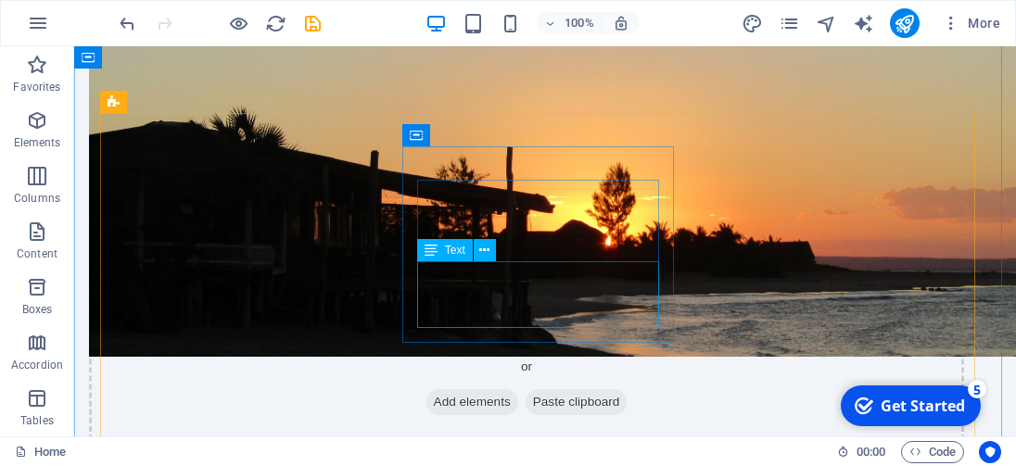
scroll to position [1113, 0]
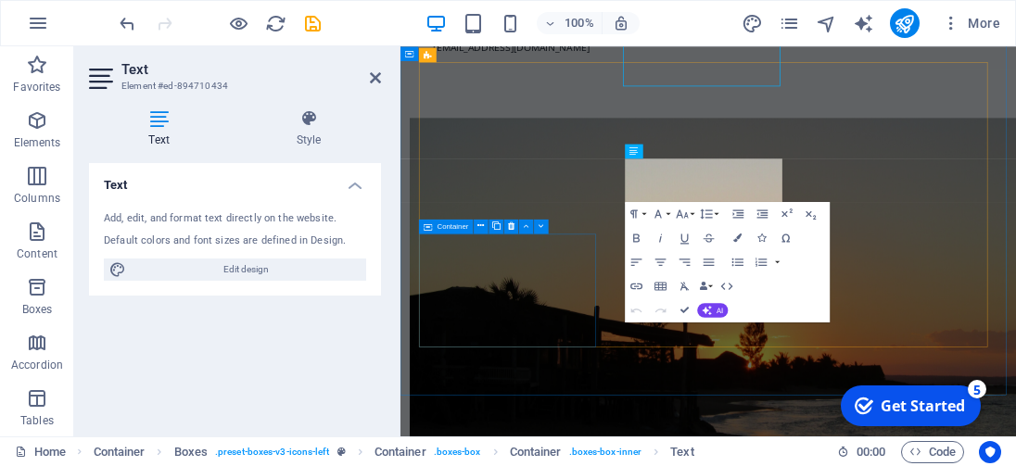
scroll to position [1291, 0]
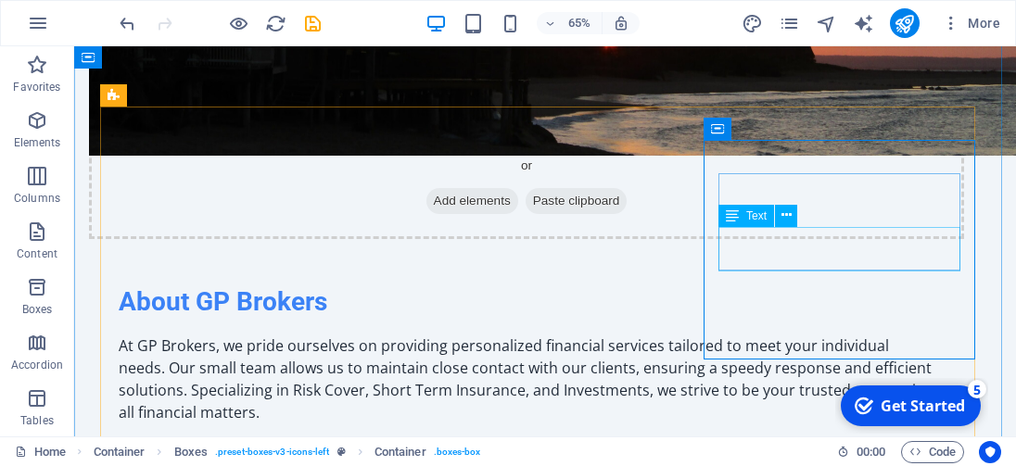
scroll to position [1113, 0]
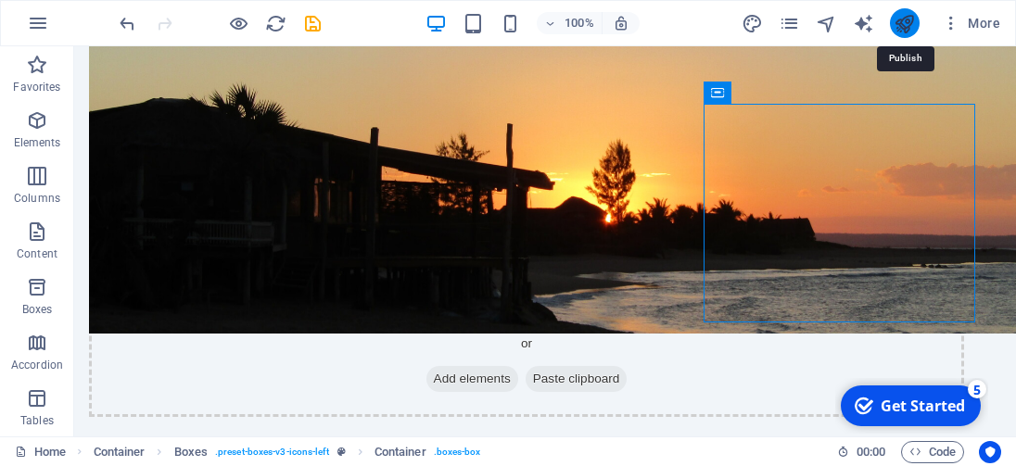
click at [910, 23] on icon "publish" at bounding box center [904, 23] width 21 height 21
